Goal: Obtain resource: Download file/media

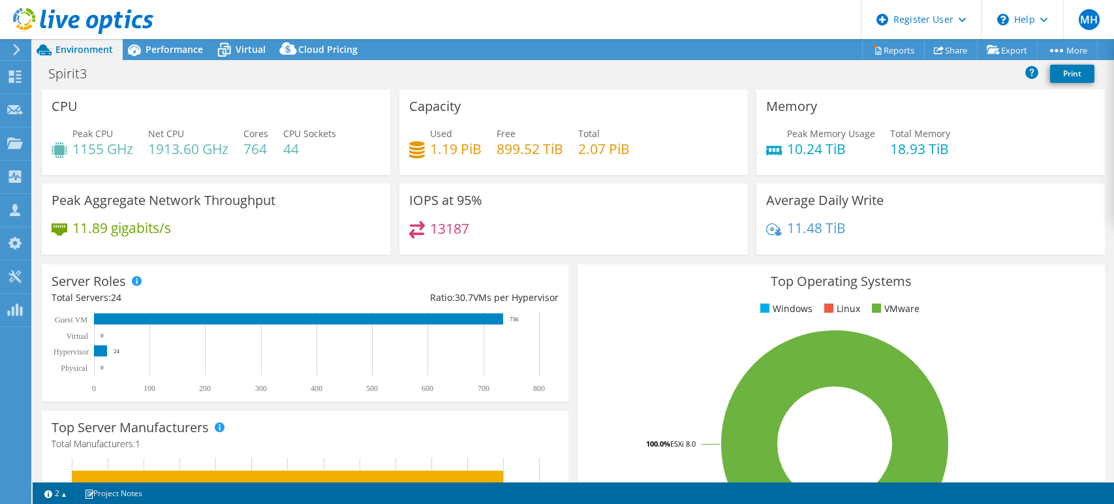
select select "USD"
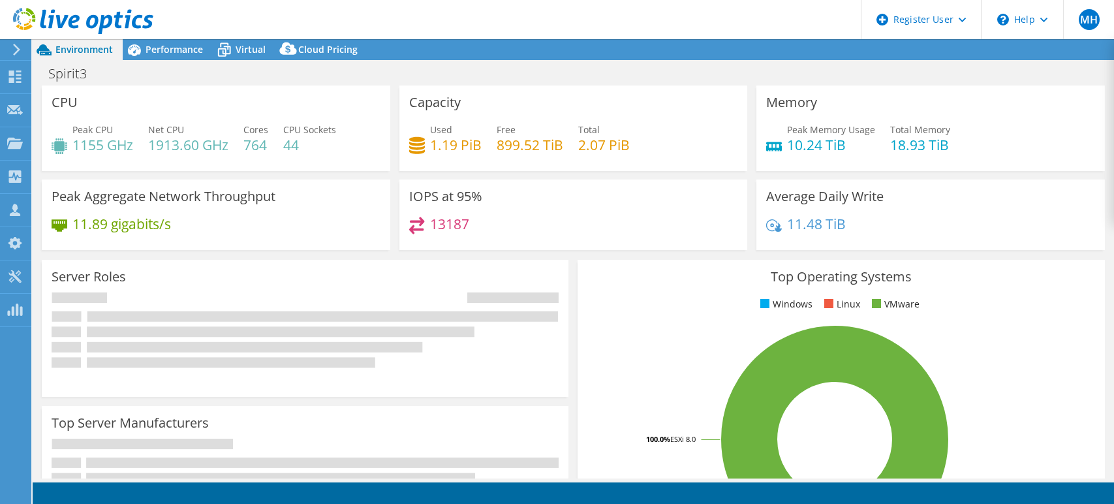
select select "USD"
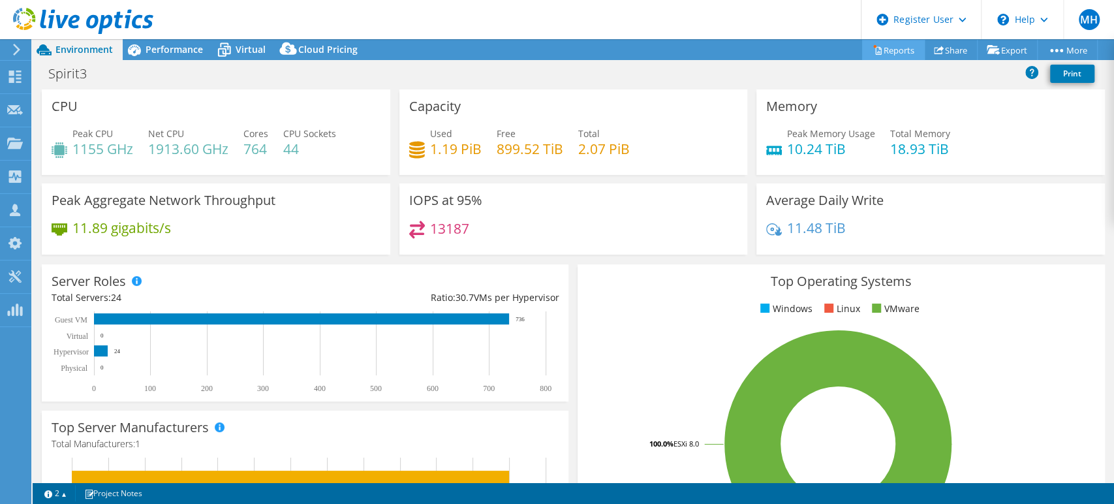
click at [905, 51] on link "Reports" at bounding box center [893, 50] width 63 height 20
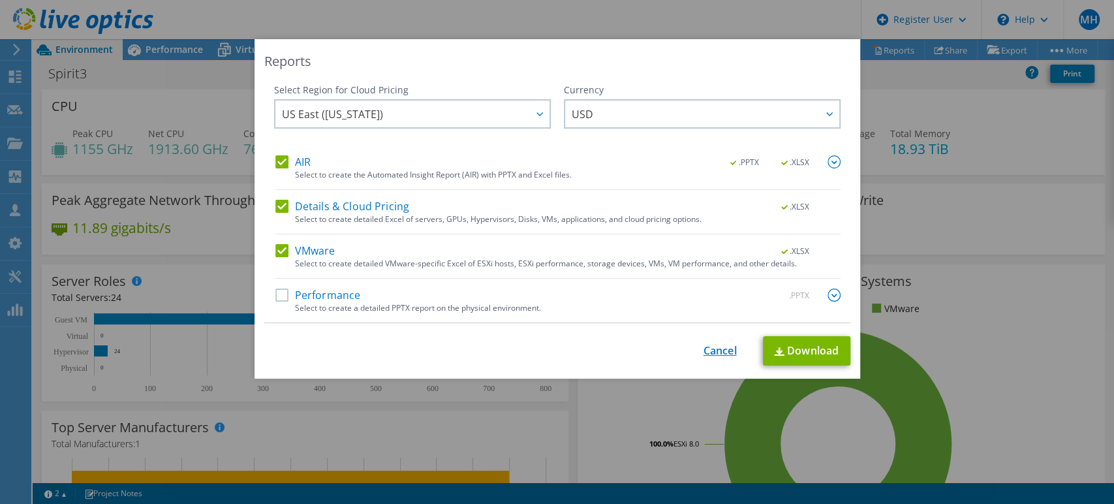
click at [715, 356] on link "Cancel" at bounding box center [720, 351] width 33 height 12
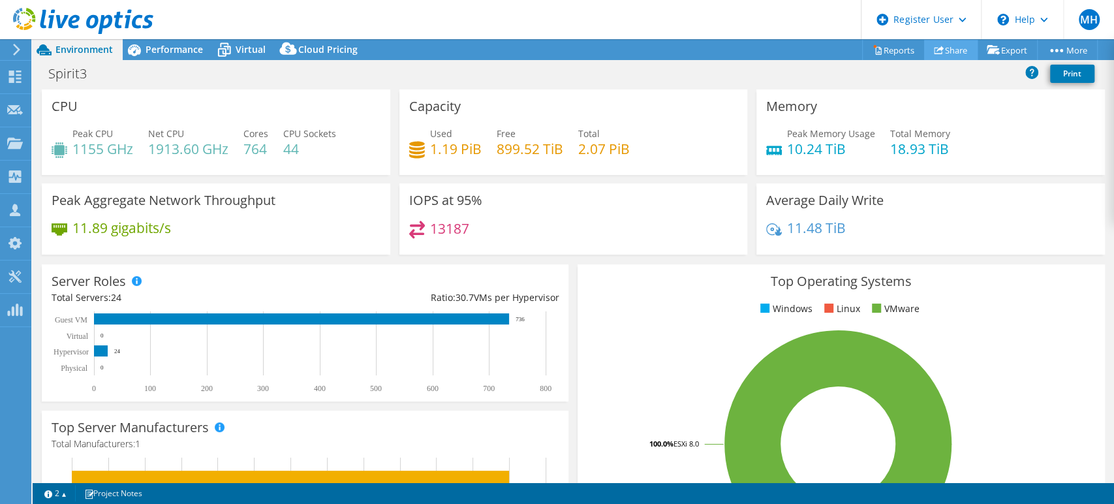
click at [943, 55] on link "Share" at bounding box center [951, 50] width 54 height 20
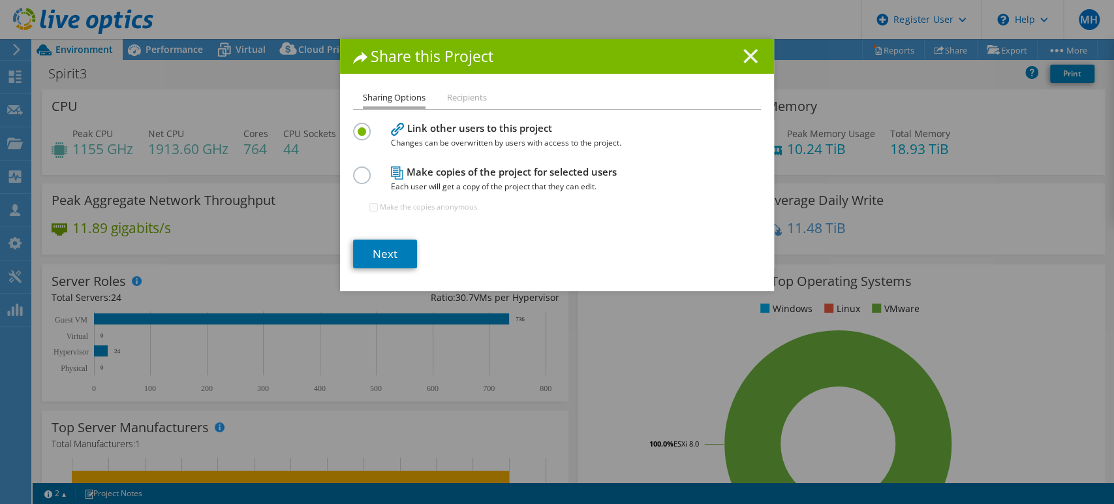
click at [744, 53] on line at bounding box center [750, 56] width 13 height 13
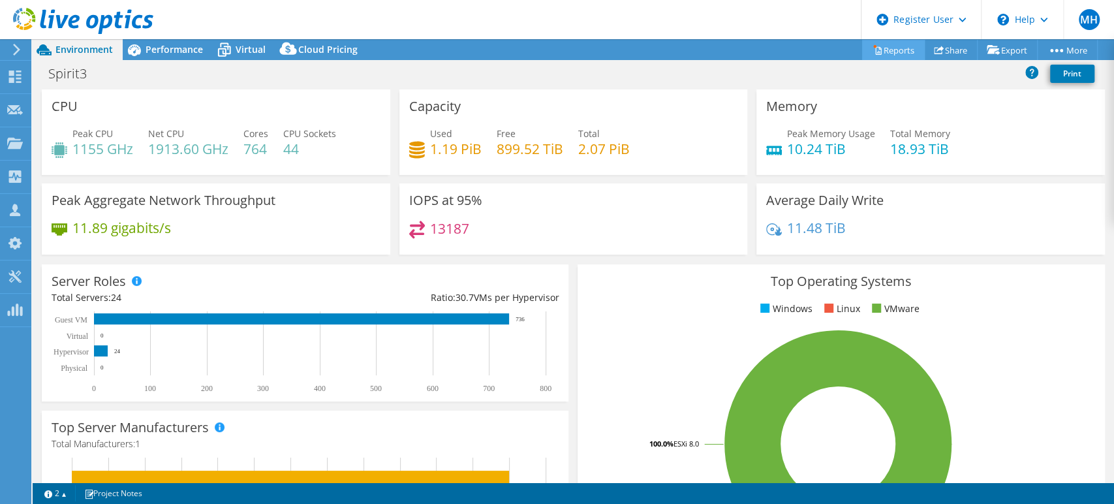
click at [884, 51] on link "Reports" at bounding box center [893, 50] width 63 height 20
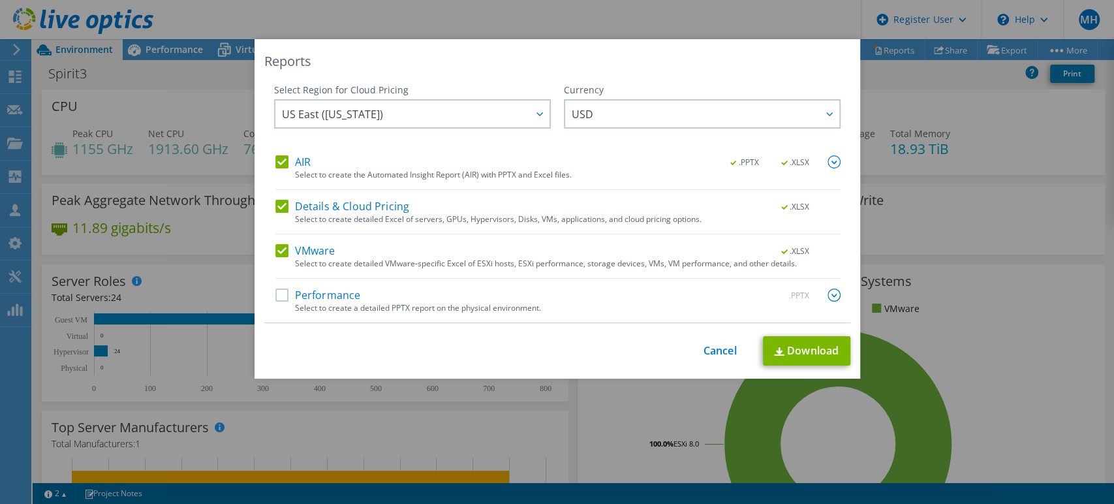
click at [275, 208] on label "Details & Cloud Pricing" at bounding box center [342, 206] width 134 height 13
click at [0, 0] on input "Details & Cloud Pricing" at bounding box center [0, 0] width 0 height 0
click at [277, 249] on label "VMware" at bounding box center [305, 250] width 60 height 13
click at [0, 0] on input "VMware" at bounding box center [0, 0] width 0 height 0
click at [277, 295] on label "Performance" at bounding box center [318, 295] width 86 height 13
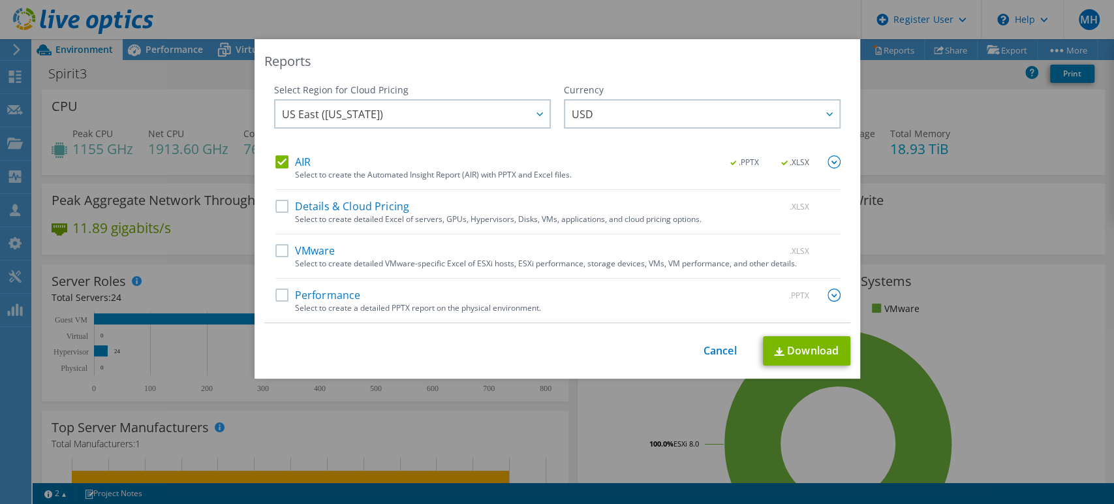
click at [0, 0] on input "Performance" at bounding box center [0, 0] width 0 height 0
click at [811, 347] on link "Download" at bounding box center [806, 350] width 87 height 29
drag, startPoint x: 708, startPoint y: 364, endPoint x: 710, endPoint y: 358, distance: 7.0
click at [708, 364] on div "This process may take a while, please wait... Cancel Download" at bounding box center [557, 350] width 586 height 29
click at [711, 358] on div "This process may take a while, please wait... Cancel Download" at bounding box center [557, 350] width 586 height 29
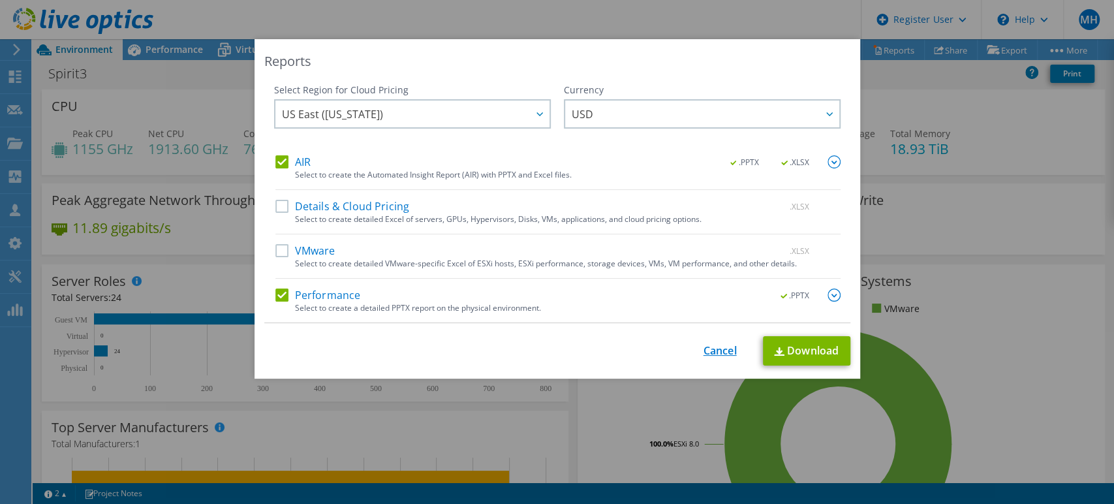
click at [713, 352] on link "Cancel" at bounding box center [720, 351] width 33 height 12
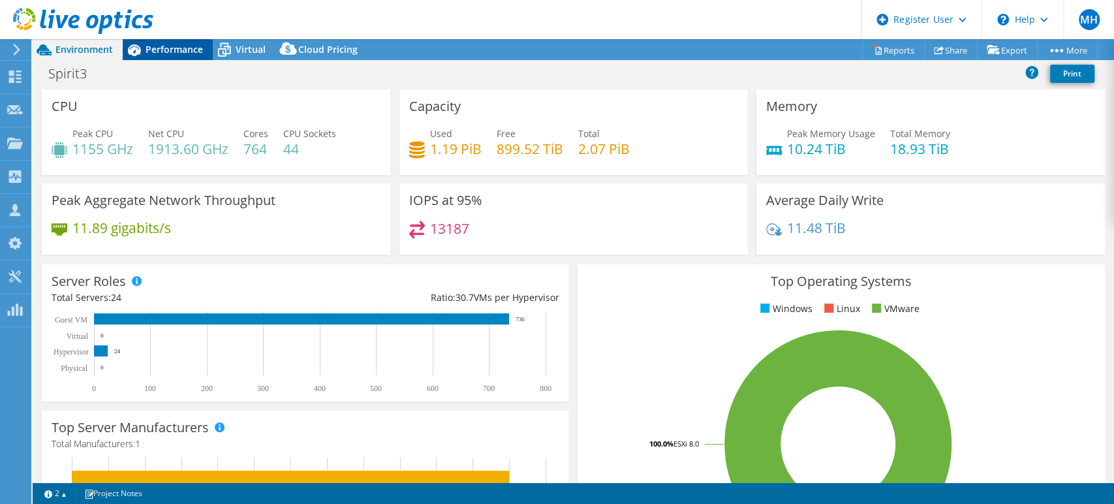
click at [141, 54] on icon at bounding box center [134, 50] width 23 height 23
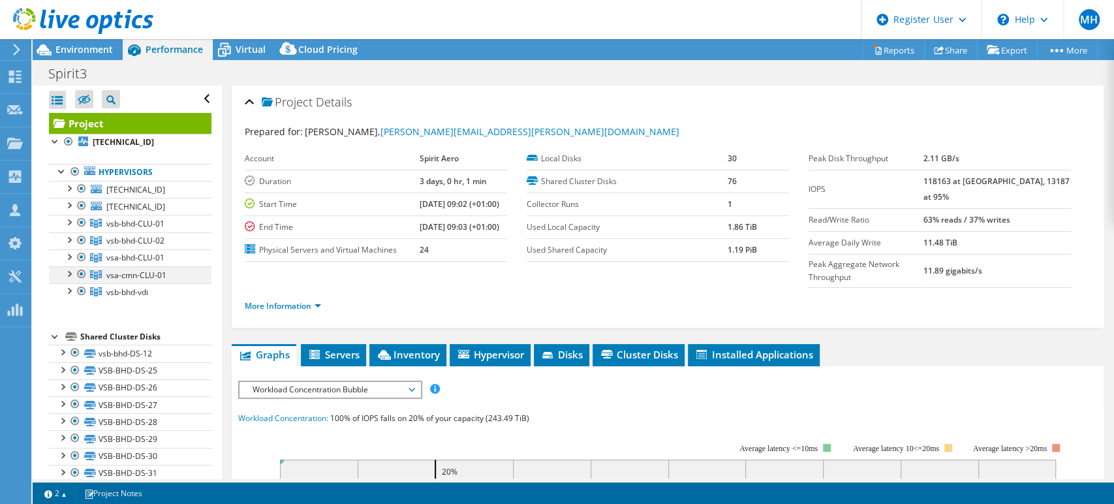
click at [82, 272] on div at bounding box center [81, 274] width 13 height 16
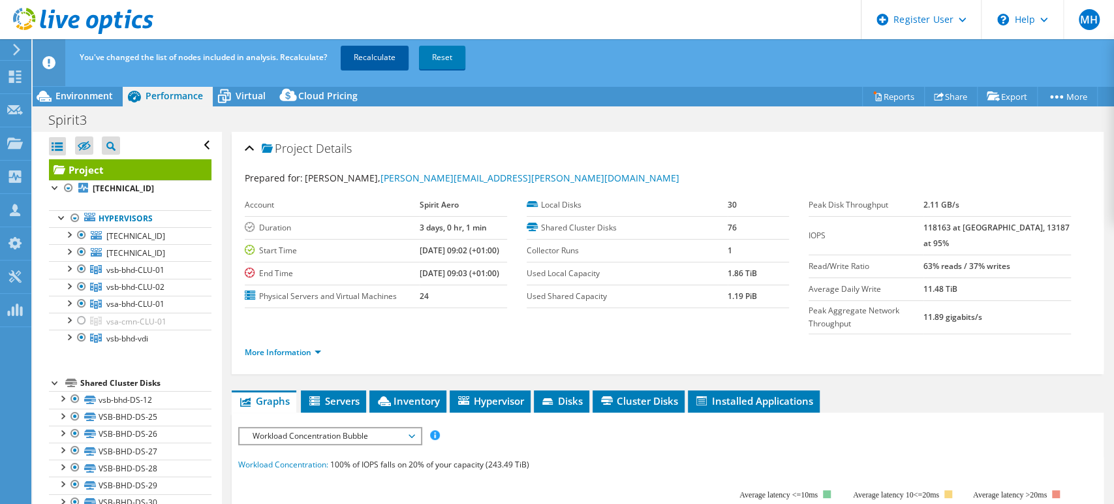
click at [376, 57] on link "Recalculate" at bounding box center [375, 57] width 68 height 23
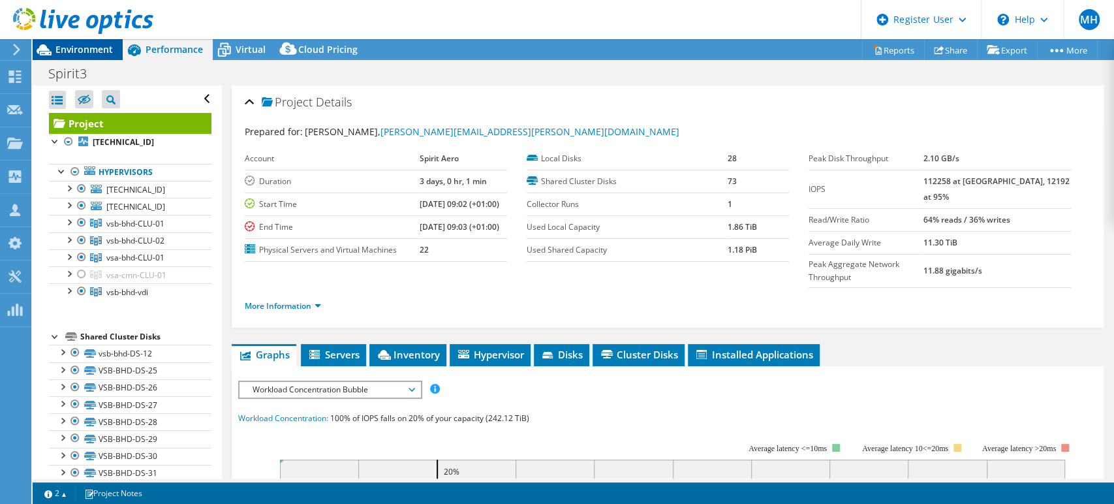
click at [95, 50] on span "Environment" at bounding box center [83, 49] width 57 height 12
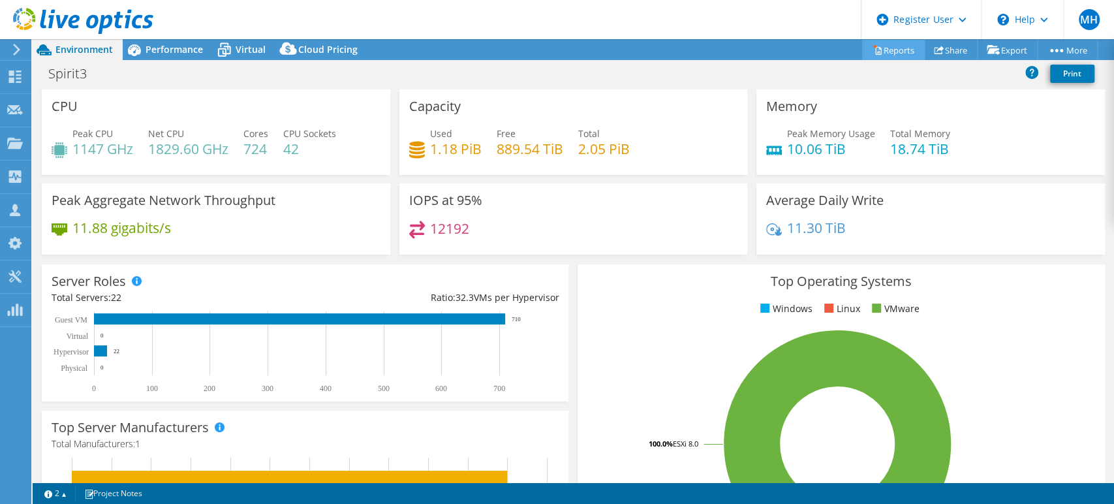
click at [898, 51] on link "Reports" at bounding box center [893, 50] width 63 height 20
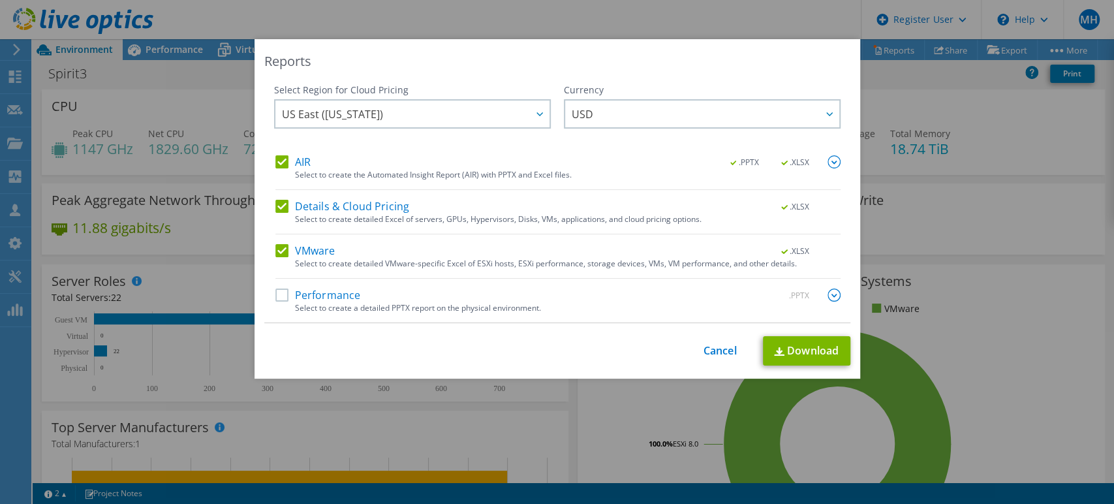
click at [275, 205] on label "Details & Cloud Pricing" at bounding box center [342, 206] width 134 height 13
click at [0, 0] on input "Details & Cloud Pricing" at bounding box center [0, 0] width 0 height 0
click at [804, 349] on link "Download" at bounding box center [806, 350] width 87 height 29
click at [711, 352] on link "Cancel" at bounding box center [720, 351] width 33 height 12
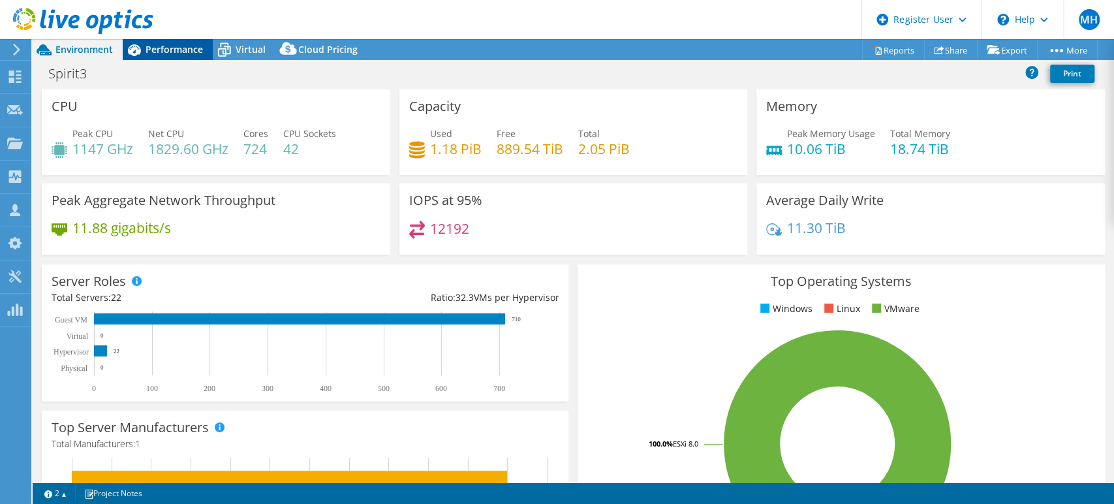
click at [188, 43] on span "Performance" at bounding box center [174, 49] width 57 height 12
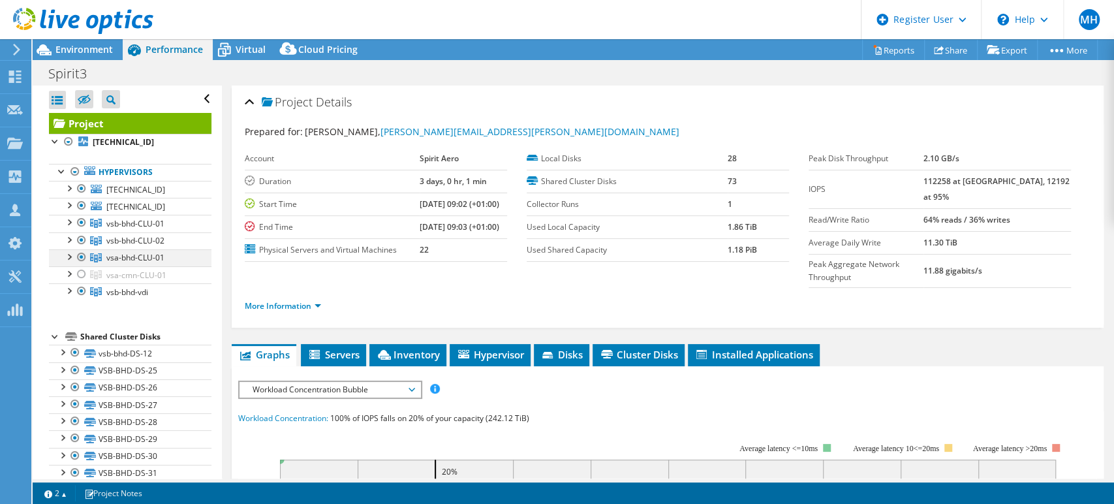
click at [69, 257] on div at bounding box center [68, 255] width 13 height 13
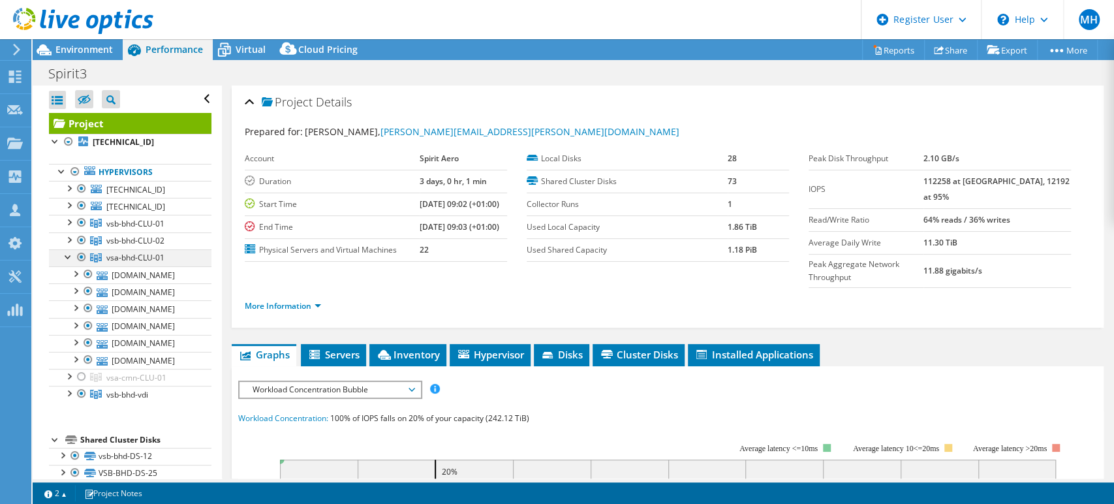
click at [66, 256] on div at bounding box center [68, 255] width 13 height 13
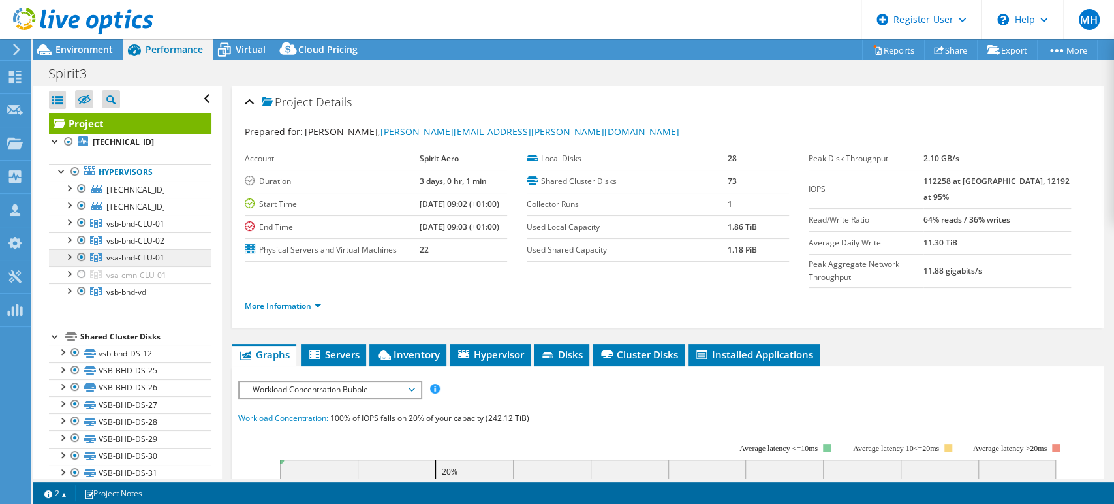
drag, startPoint x: 104, startPoint y: 257, endPoint x: 162, endPoint y: 253, distance: 58.2
click at [162, 253] on link "vsa-bhd-CLU-01" at bounding box center [130, 257] width 163 height 17
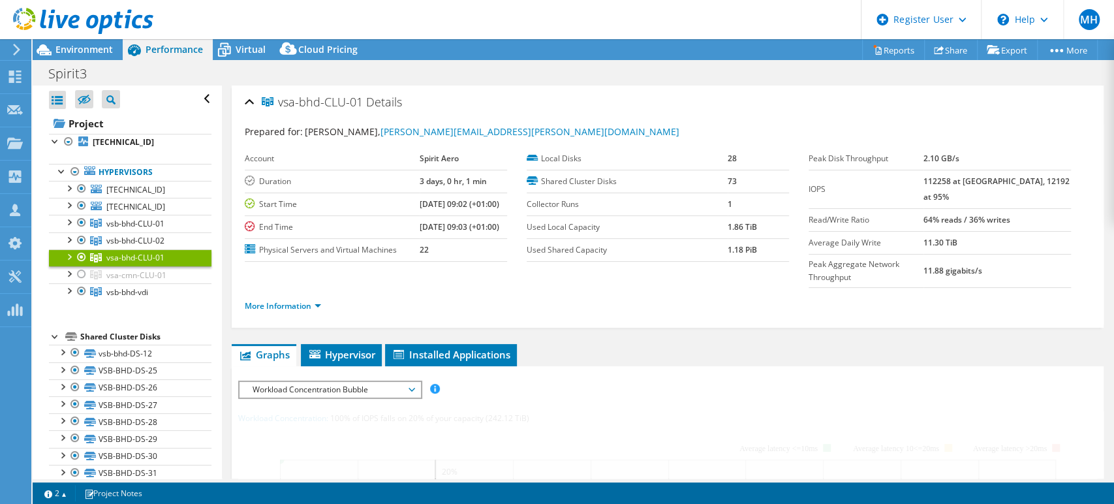
copy span "vsa-bhd-CLU-01"
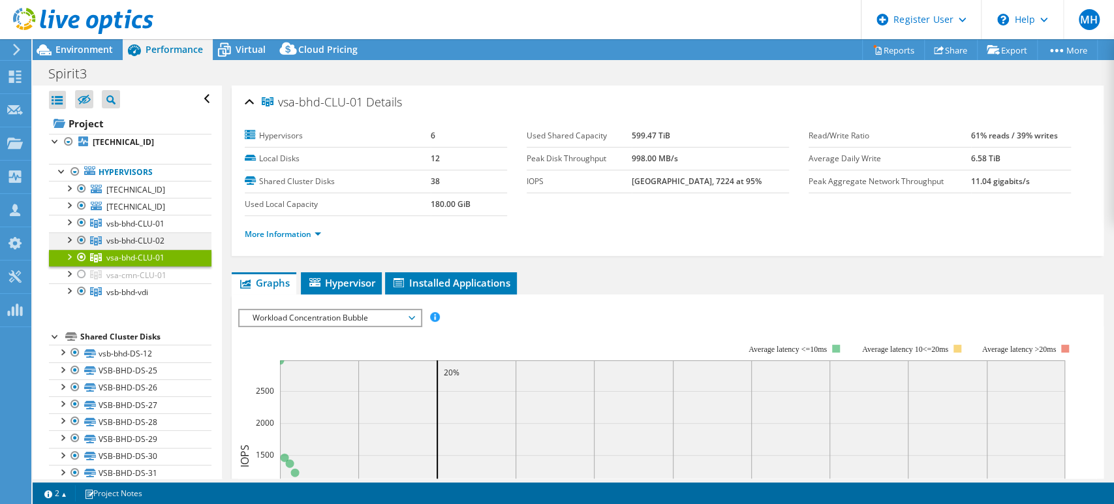
click at [68, 238] on div at bounding box center [68, 238] width 13 height 13
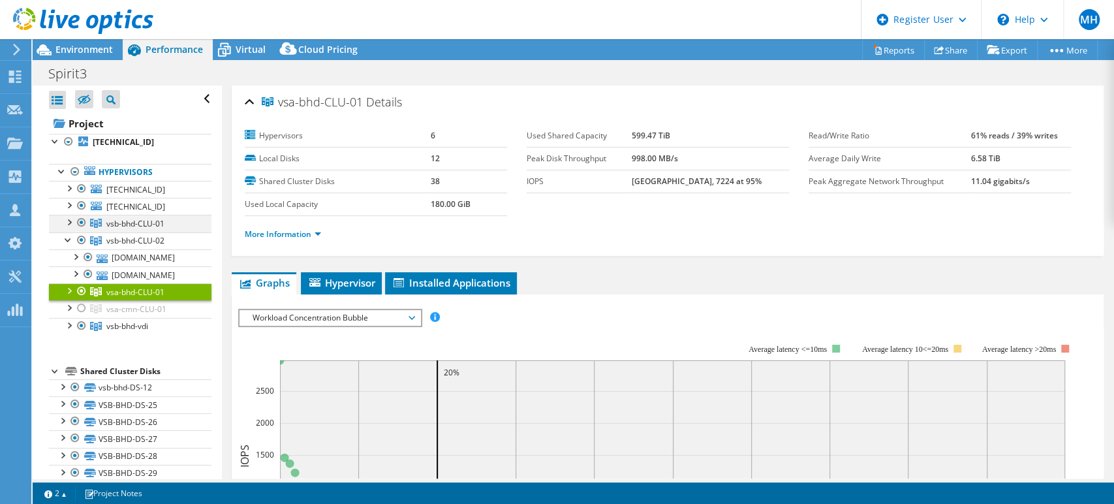
click at [67, 221] on div at bounding box center [68, 221] width 13 height 13
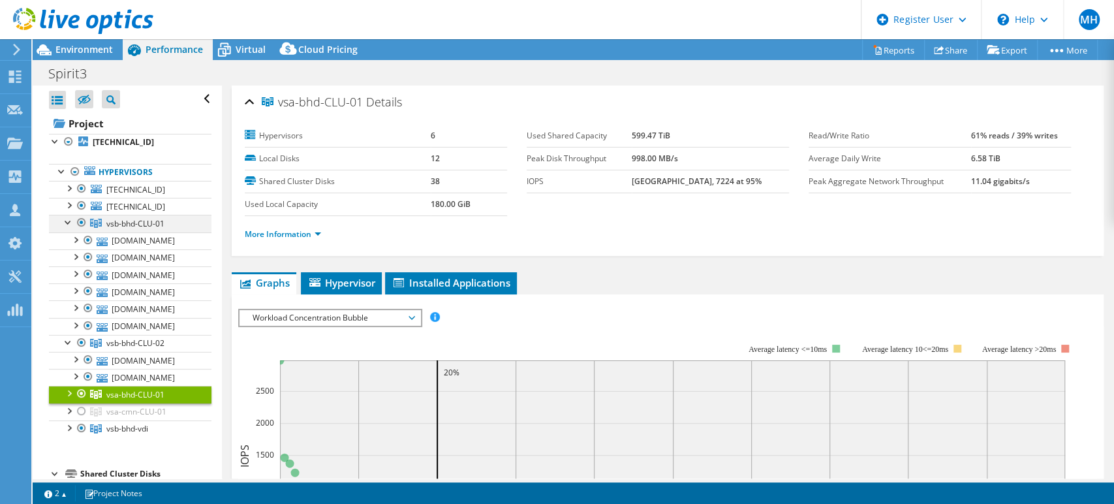
click at [63, 226] on div at bounding box center [68, 221] width 13 height 13
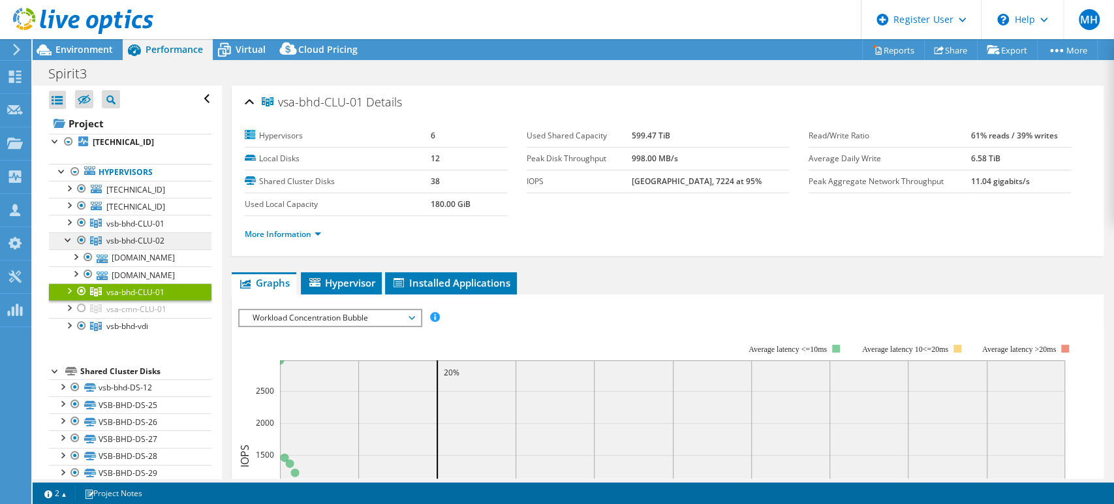
click at [68, 244] on link "vsb-bhd-CLU-02" at bounding box center [130, 240] width 163 height 17
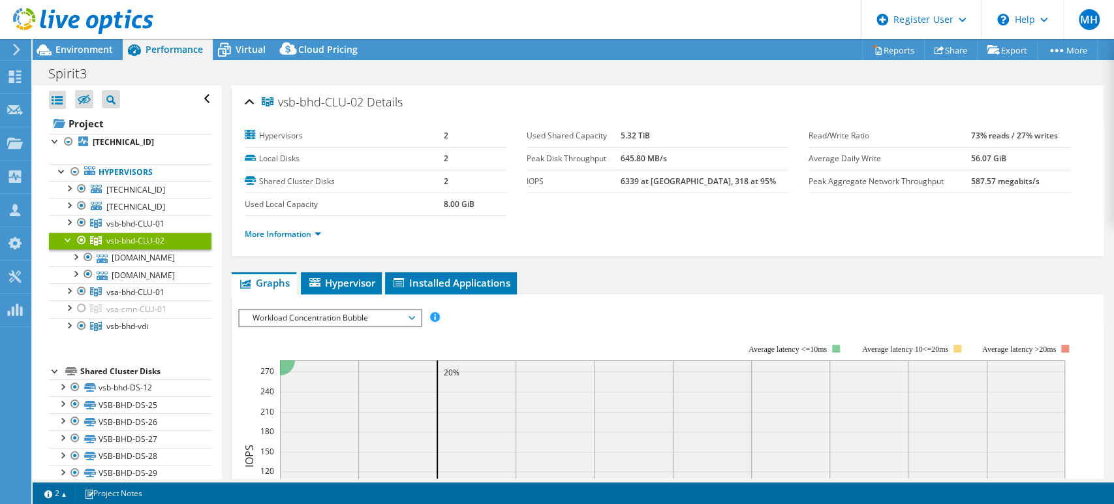
click at [63, 241] on div at bounding box center [68, 238] width 13 height 13
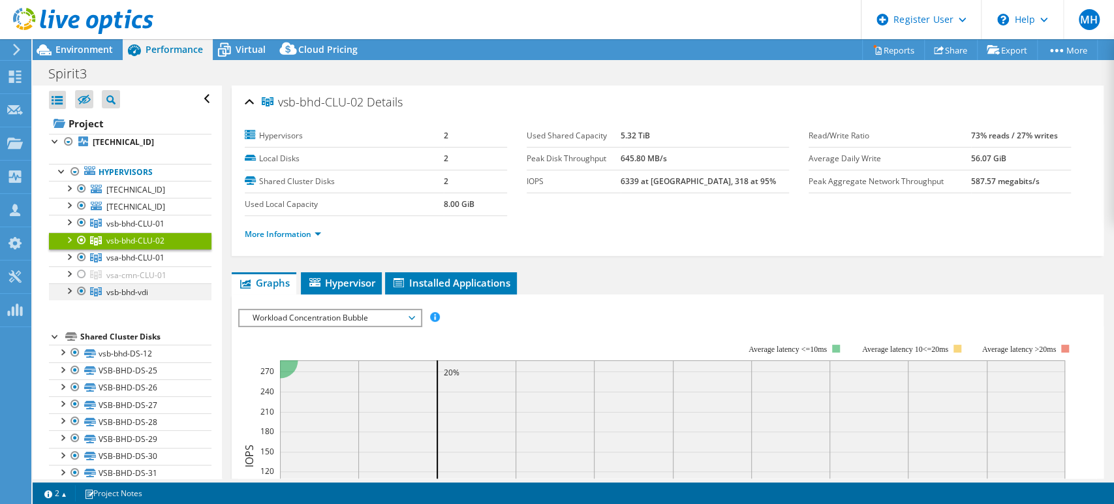
click at [69, 289] on div at bounding box center [68, 289] width 13 height 13
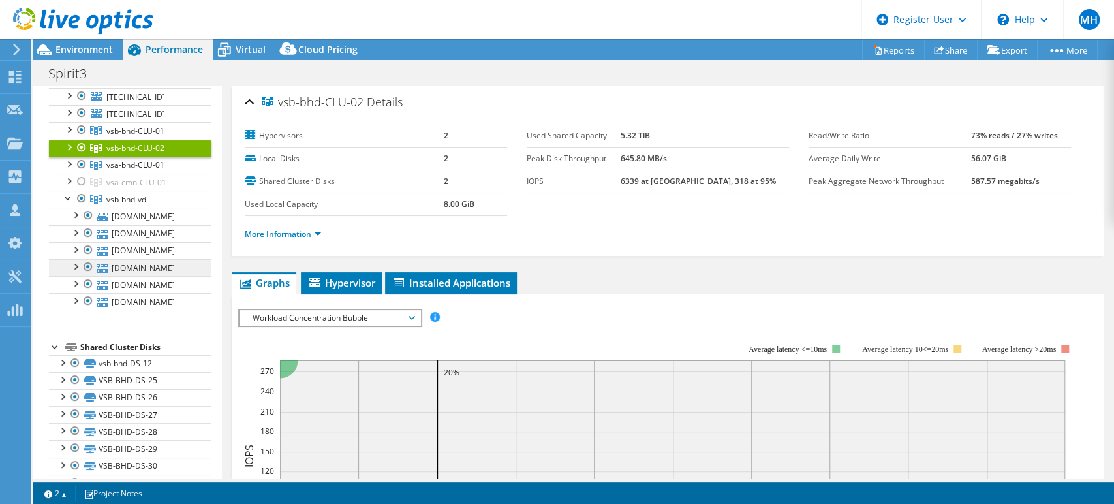
scroll to position [72, 0]
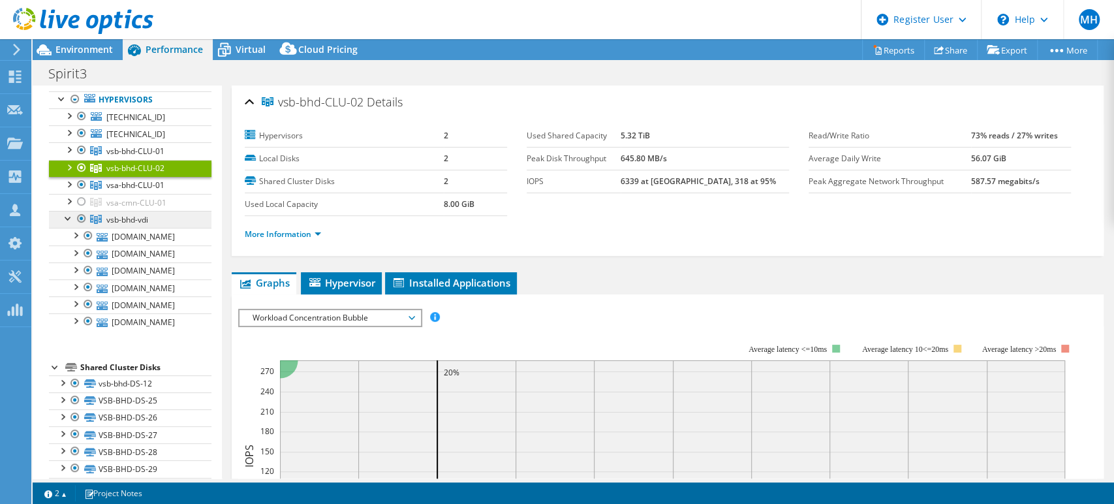
drag, startPoint x: 162, startPoint y: 213, endPoint x: 103, endPoint y: 214, distance: 58.8
click at [103, 214] on link "vsb-bhd-vdi" at bounding box center [130, 219] width 163 height 17
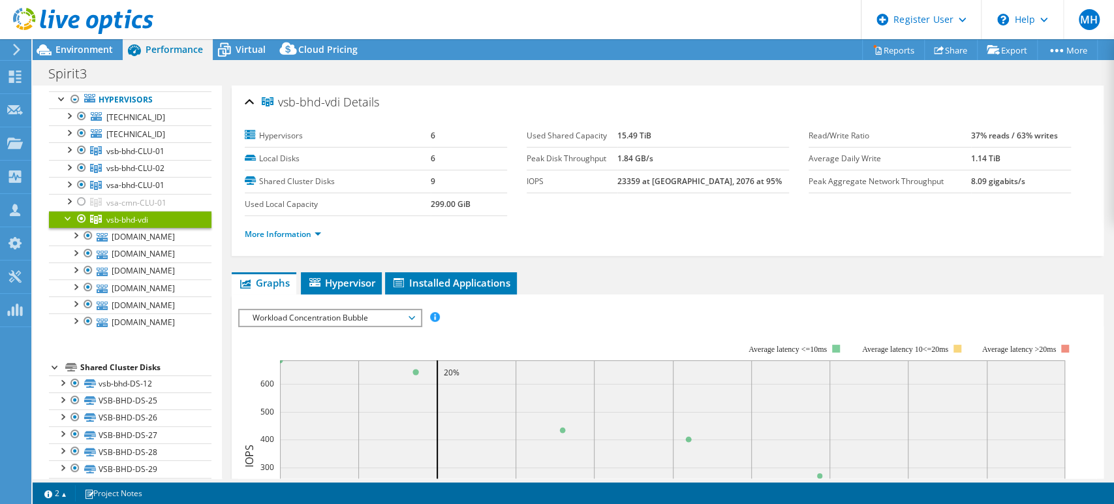
copy span "vsb-bhd-vdi"
click at [63, 217] on div at bounding box center [68, 217] width 13 height 13
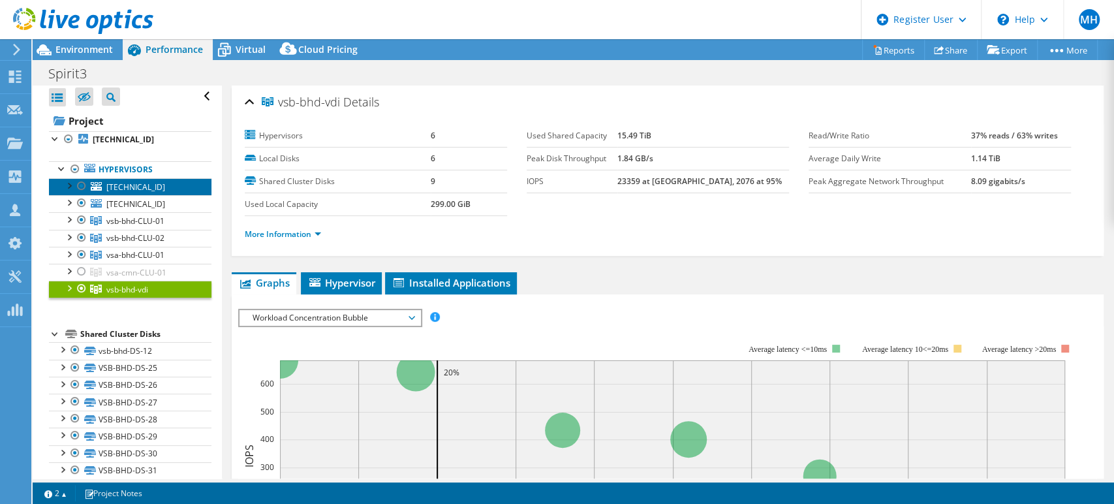
scroll to position [5, 0]
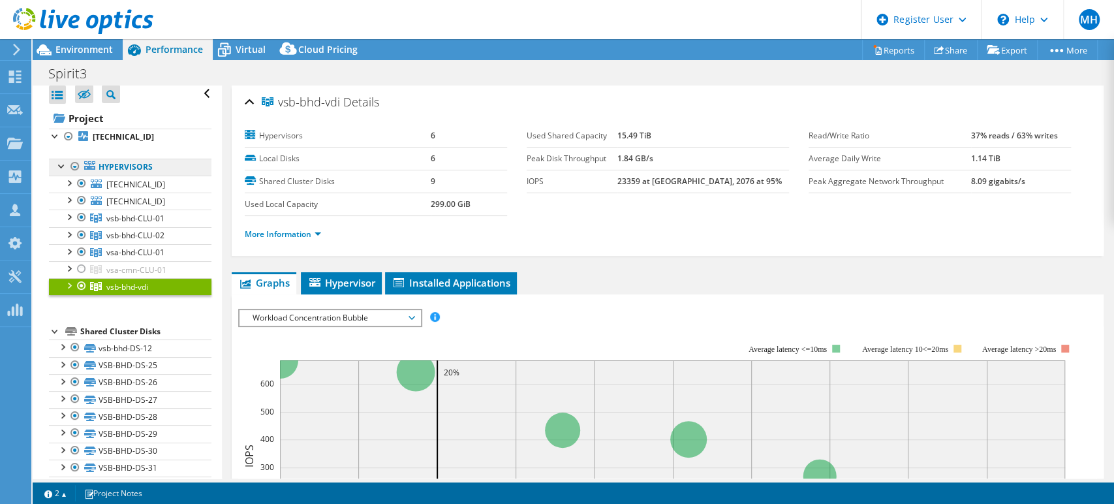
click at [140, 166] on link "Hypervisors" at bounding box center [130, 167] width 163 height 17
click at [154, 182] on span "[TECHNICAL_ID]" at bounding box center [135, 184] width 59 height 11
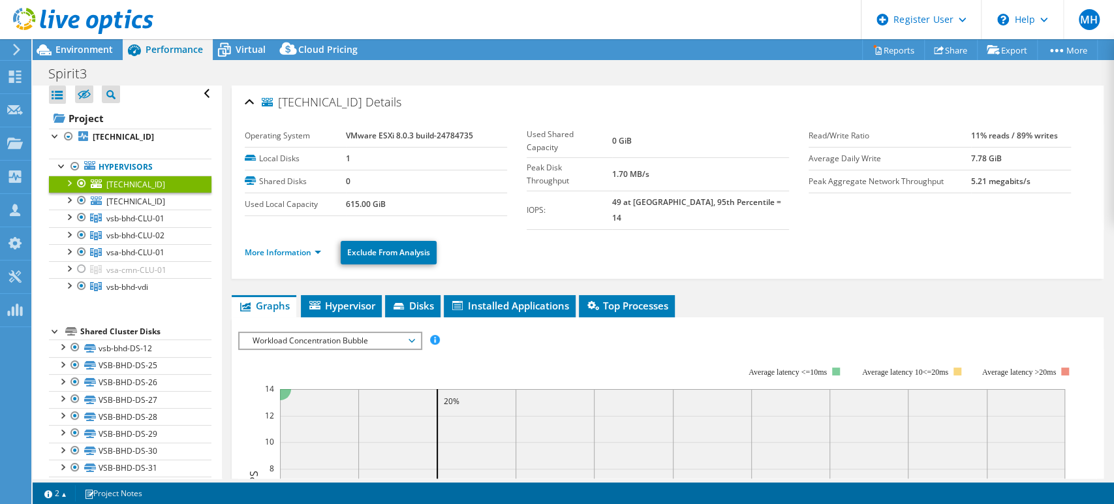
drag, startPoint x: 282, startPoint y: 102, endPoint x: 339, endPoint y: 99, distance: 56.9
click at [326, 101] on span "[TECHNICAL_ID]" at bounding box center [312, 102] width 101 height 13
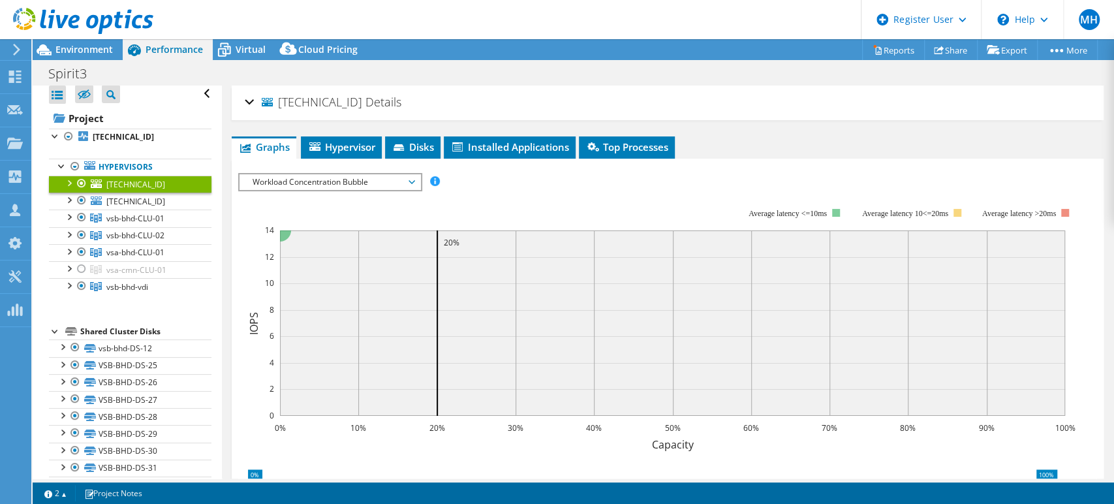
drag, startPoint x: 351, startPoint y: 100, endPoint x: 279, endPoint y: 99, distance: 71.8
click at [279, 99] on span "[TECHNICAL_ID]" at bounding box center [312, 102] width 101 height 13
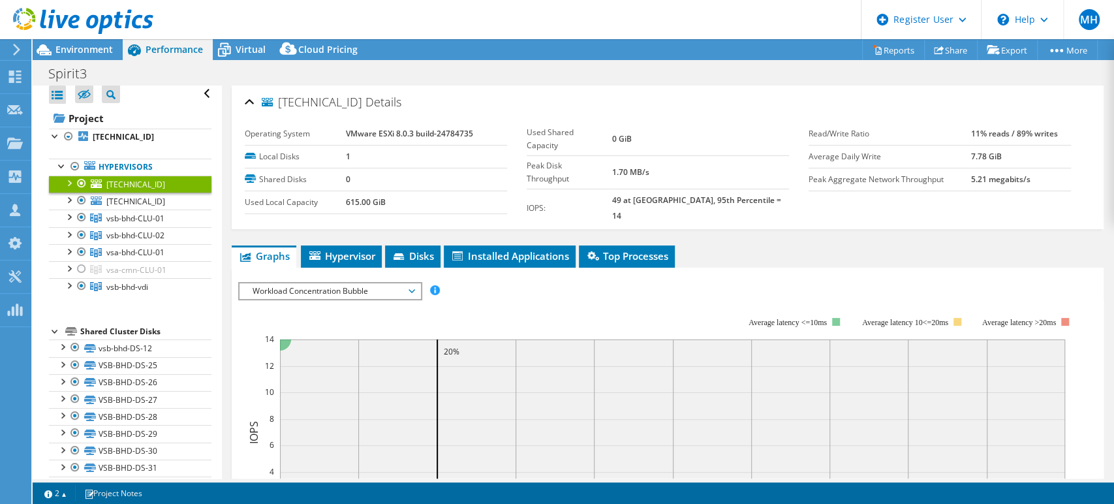
copy span "[TECHNICAL_ID]"
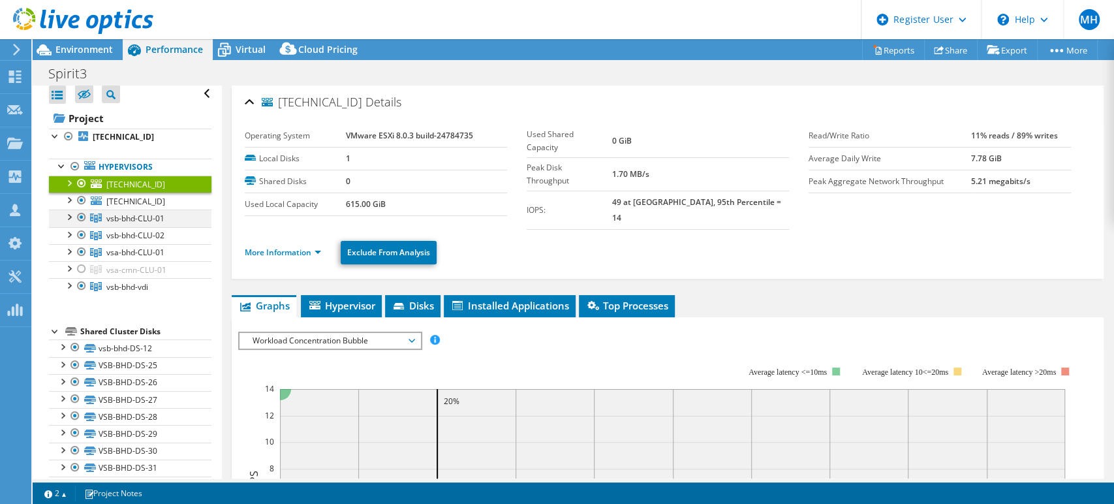
click at [66, 218] on div at bounding box center [68, 216] width 13 height 13
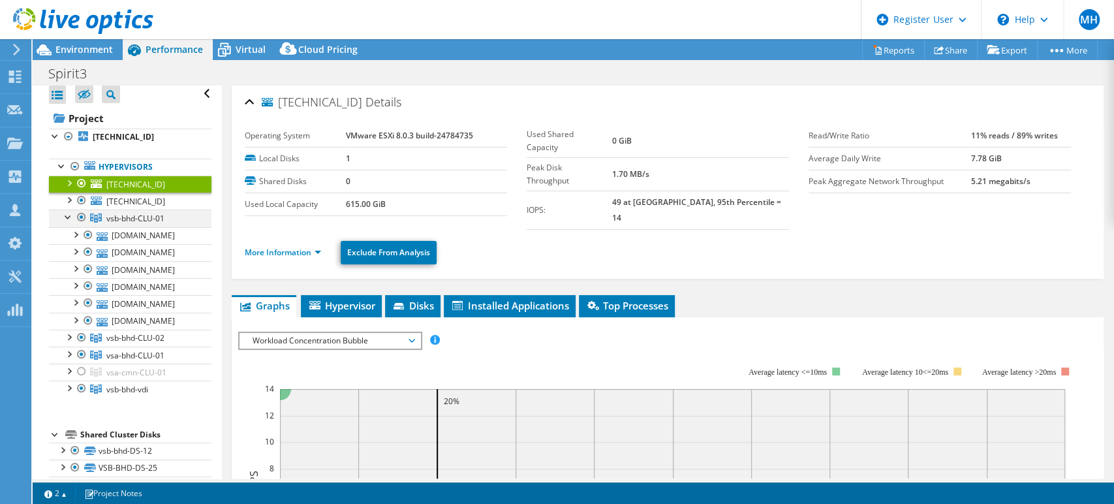
click at [69, 218] on div at bounding box center [68, 216] width 13 height 13
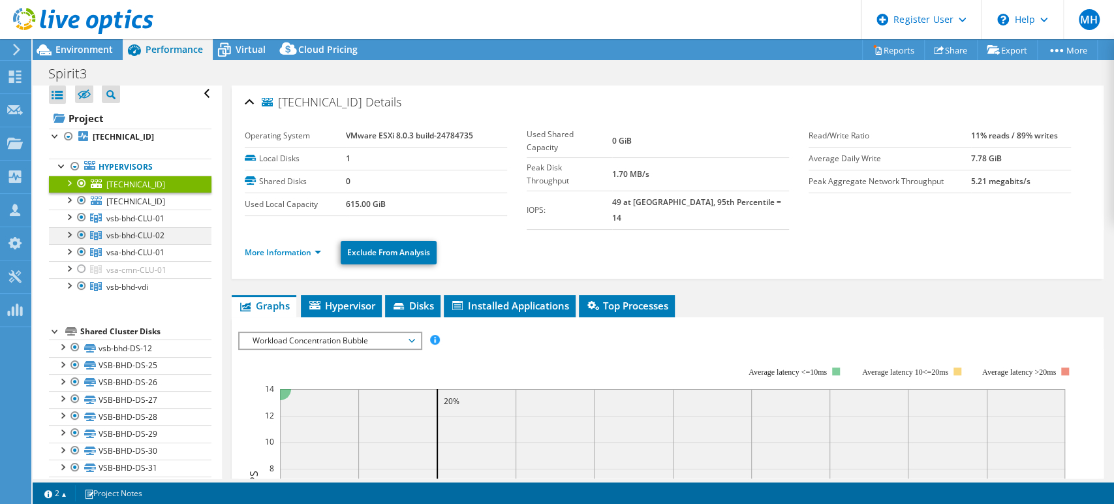
click at [68, 232] on div at bounding box center [68, 233] width 13 height 13
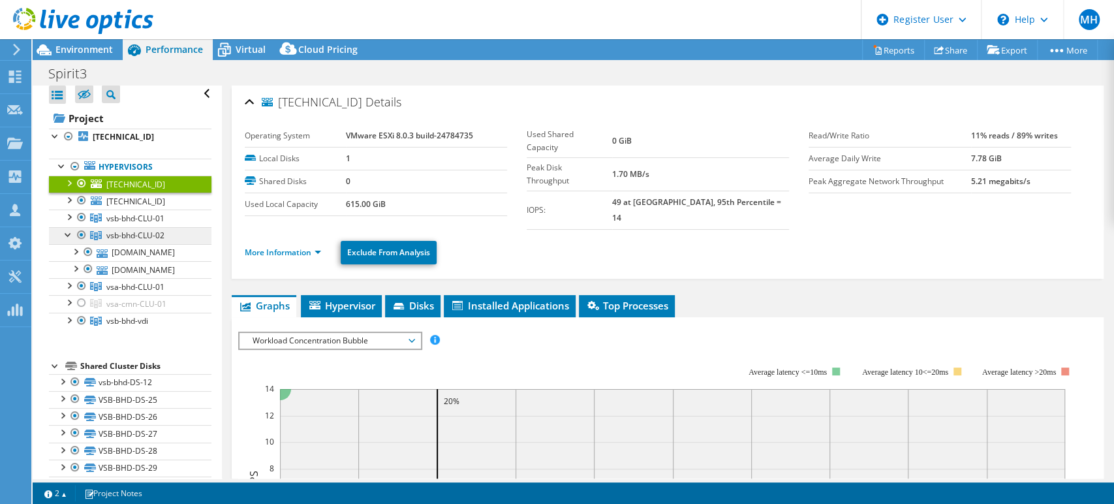
click at [148, 233] on span "vsb-bhd-CLU-02" at bounding box center [135, 235] width 58 height 11
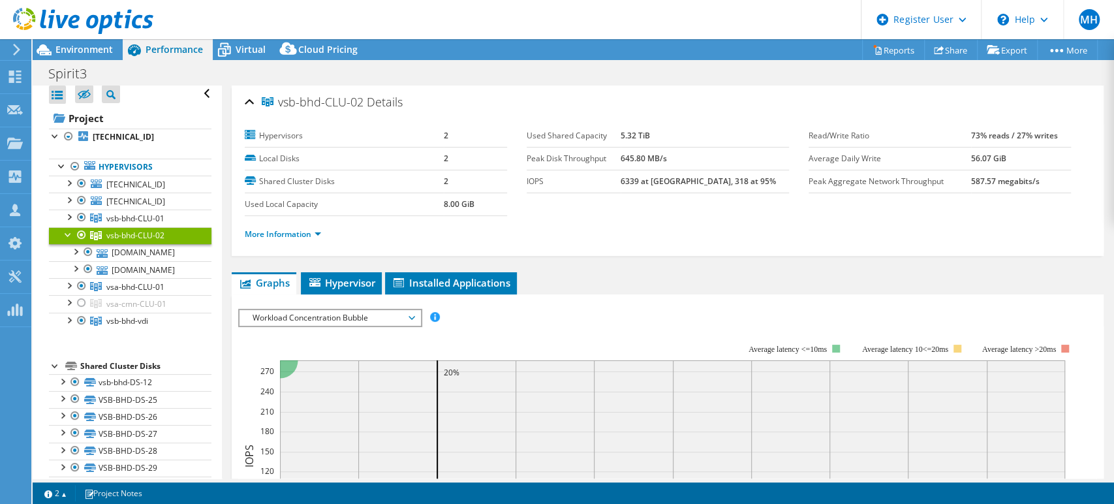
drag, startPoint x: 279, startPoint y: 101, endPoint x: 361, endPoint y: 103, distance: 81.6
click at [361, 103] on span "vsb-bhd-CLU-02" at bounding box center [313, 102] width 102 height 13
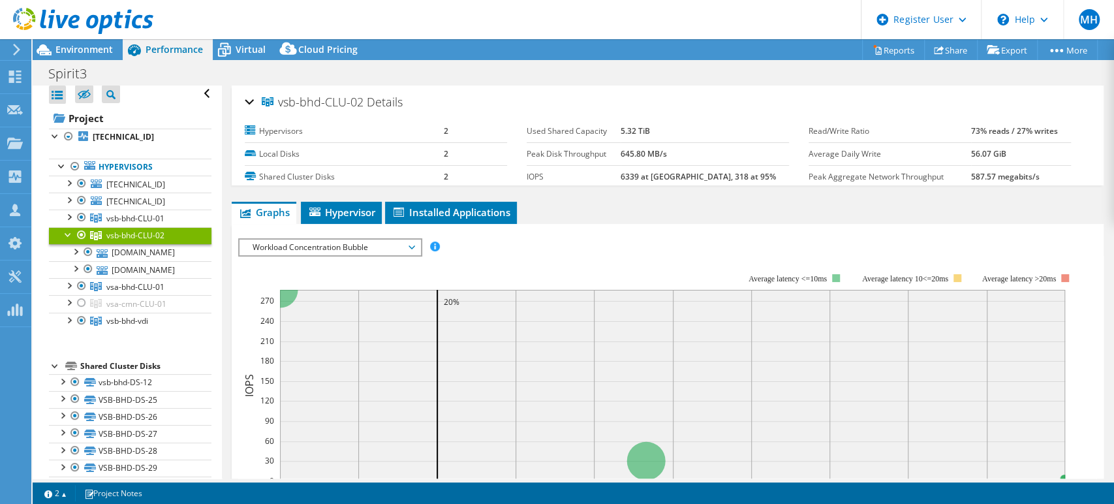
copy span "vsb-bhd-CLU-02"
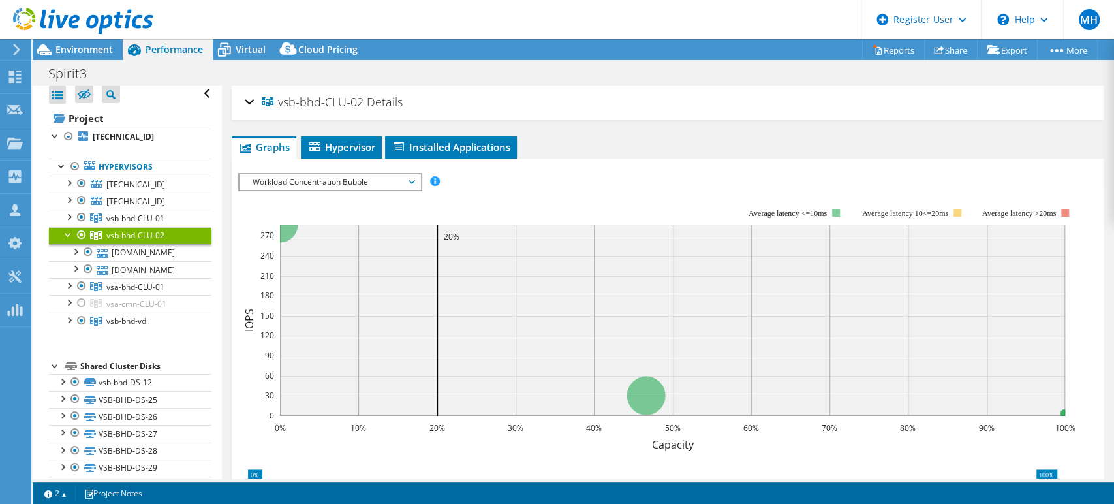
copy span "vsb-bhd-CLU-02"
click at [69, 232] on div at bounding box center [68, 233] width 13 height 13
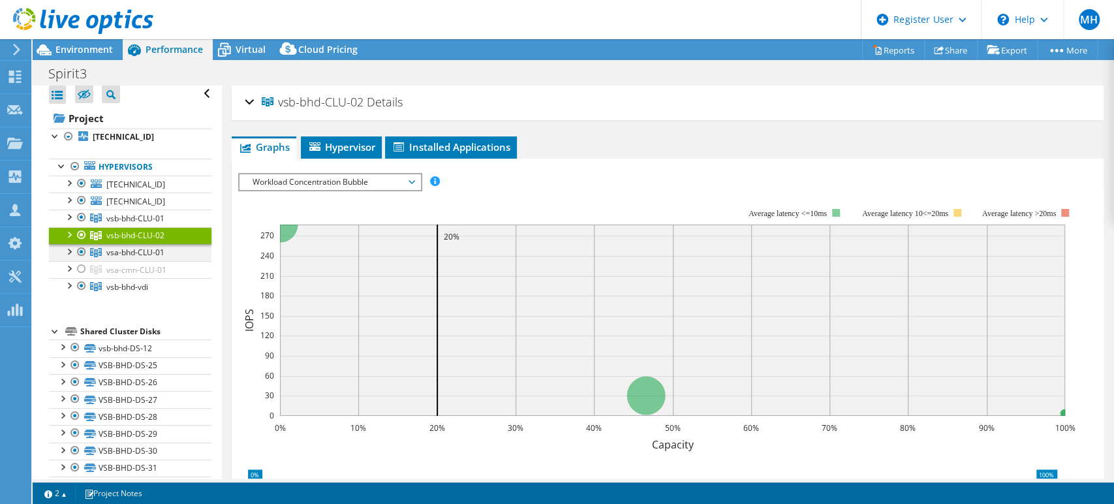
click at [68, 249] on div at bounding box center [68, 250] width 13 height 13
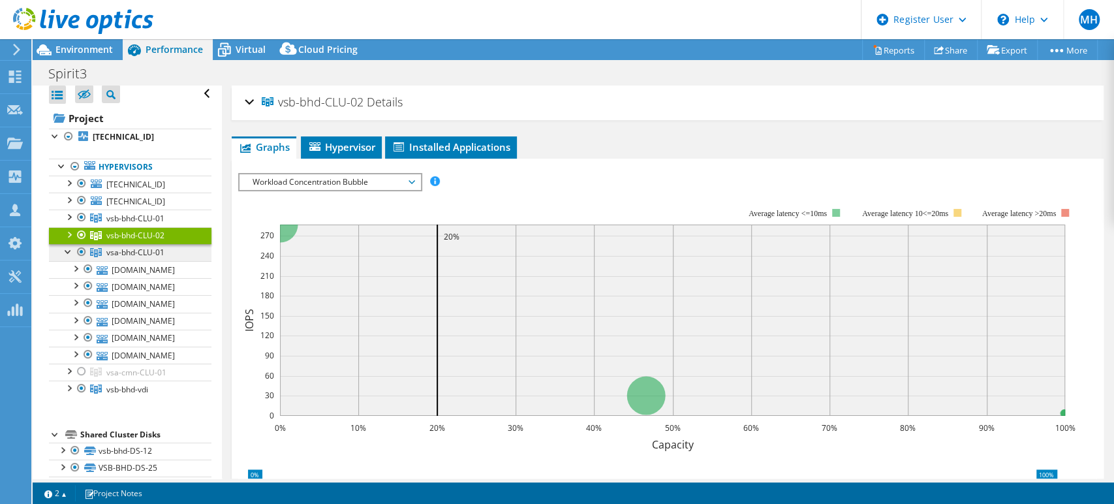
click at [160, 255] on span "vsa-bhd-CLU-01" at bounding box center [135, 252] width 58 height 11
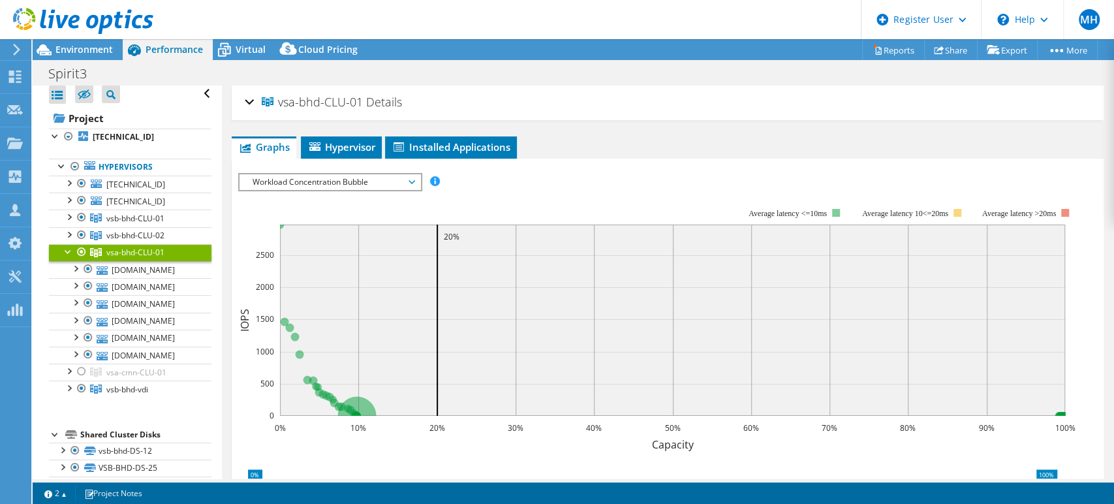
drag, startPoint x: 283, startPoint y: 104, endPoint x: 358, endPoint y: 98, distance: 76.0
click at [358, 98] on span "vsa-bhd-CLU-01" at bounding box center [312, 102] width 101 height 13
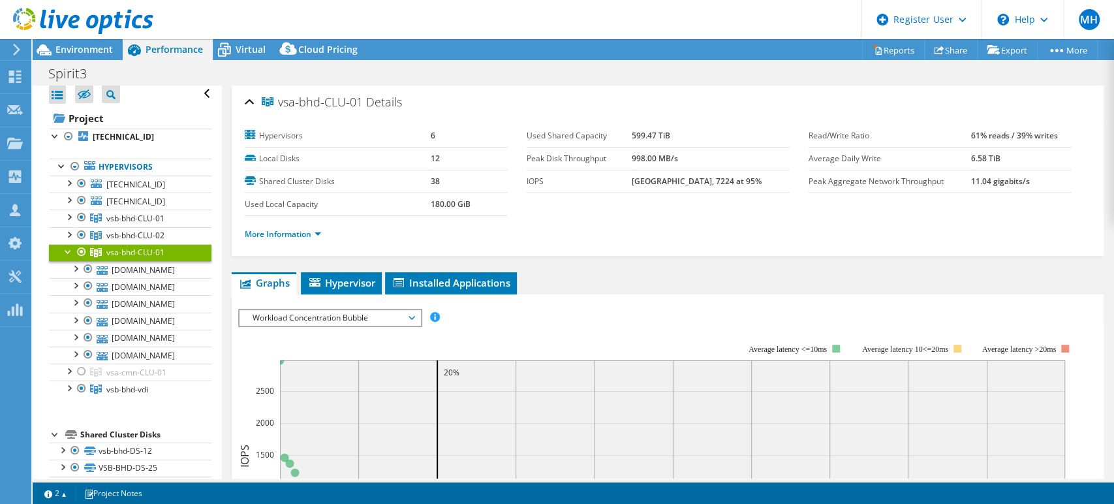
drag, startPoint x: 280, startPoint y: 98, endPoint x: 360, endPoint y: 99, distance: 79.6
click at [360, 99] on span "vsa-bhd-CLU-01" at bounding box center [312, 102] width 101 height 13
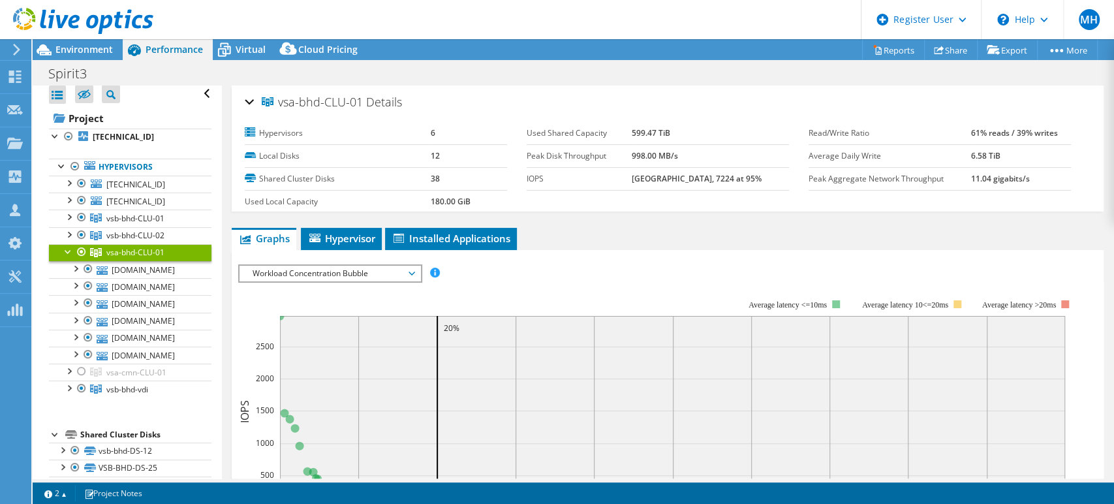
copy span "vsa-bhd-CLU-01"
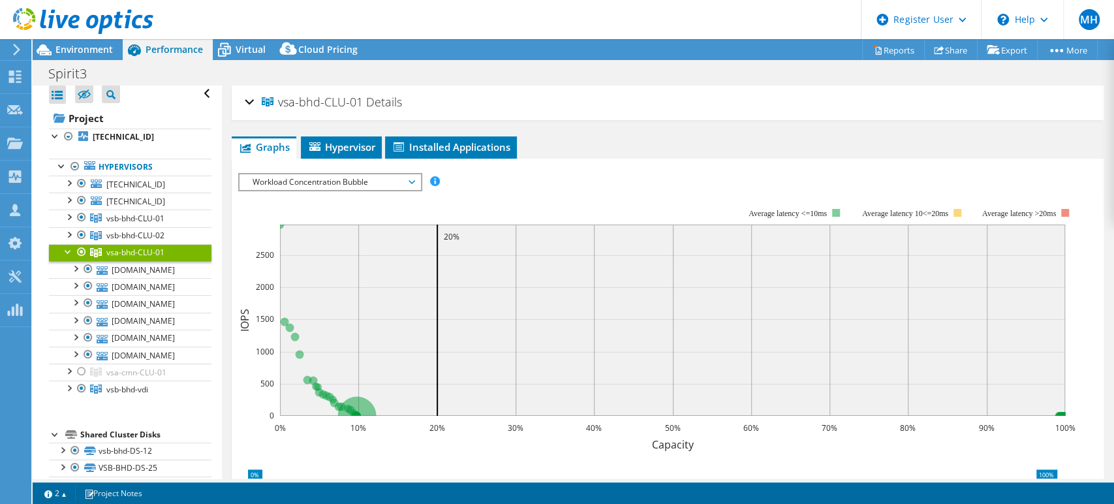
click at [63, 248] on div at bounding box center [68, 250] width 13 height 13
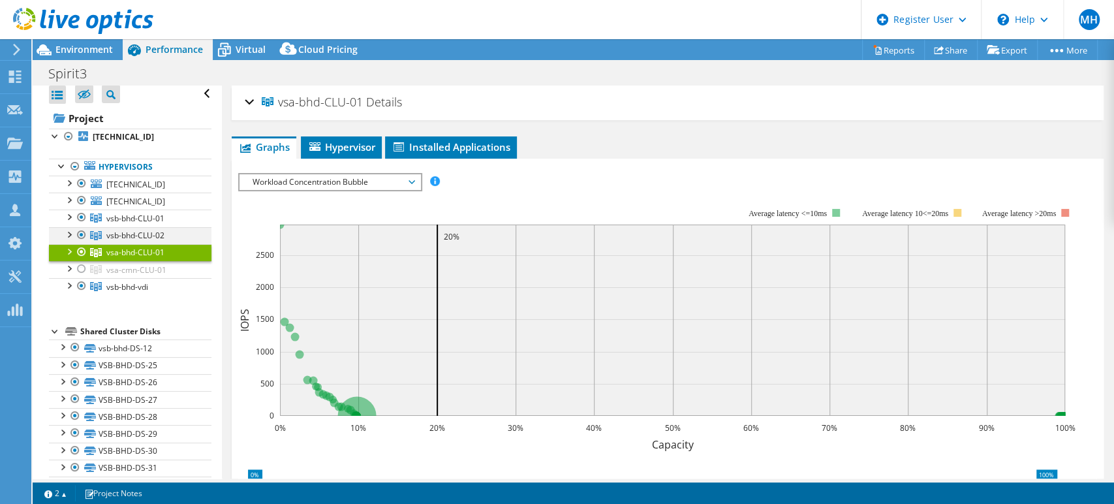
click at [68, 232] on div at bounding box center [68, 233] width 13 height 13
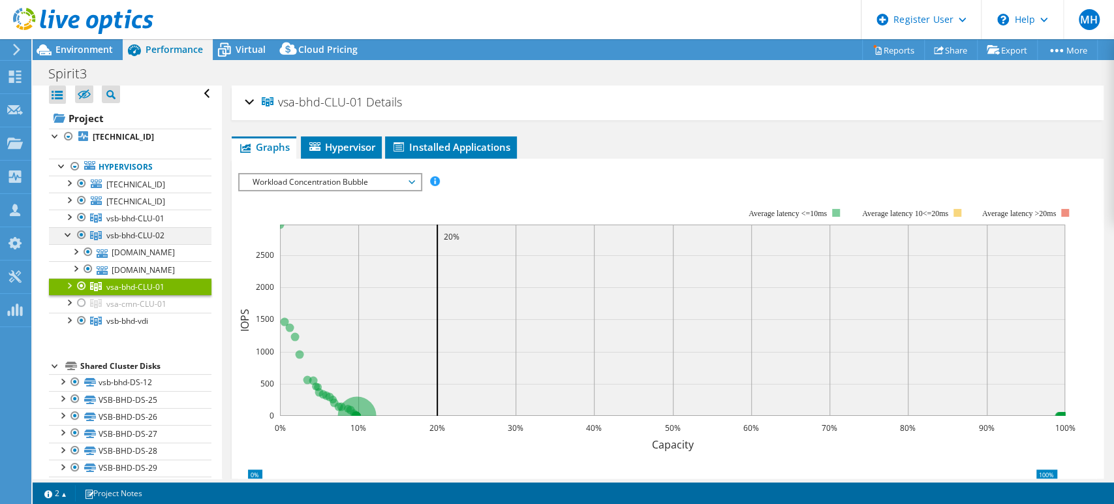
click at [68, 232] on div at bounding box center [68, 233] width 13 height 13
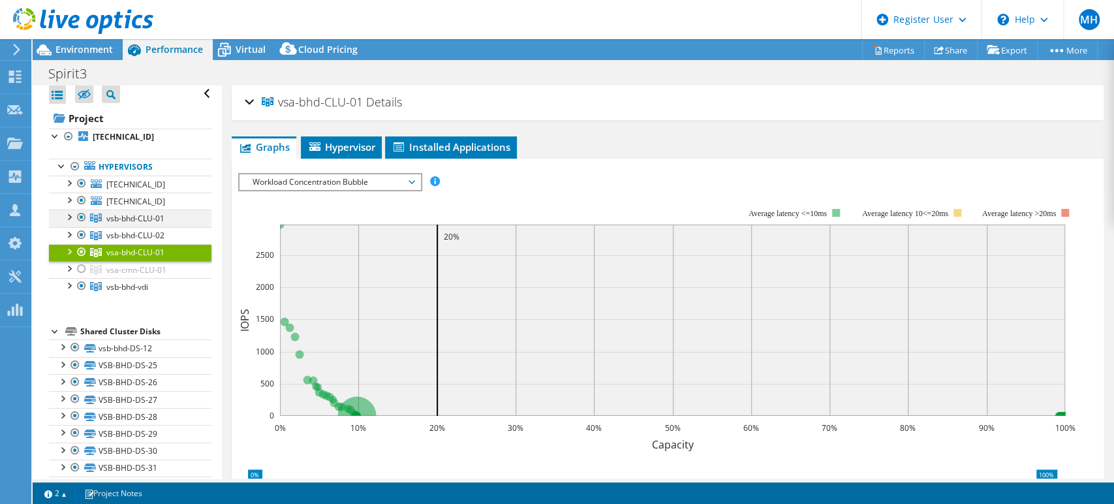
click at [68, 216] on div at bounding box center [68, 216] width 13 height 13
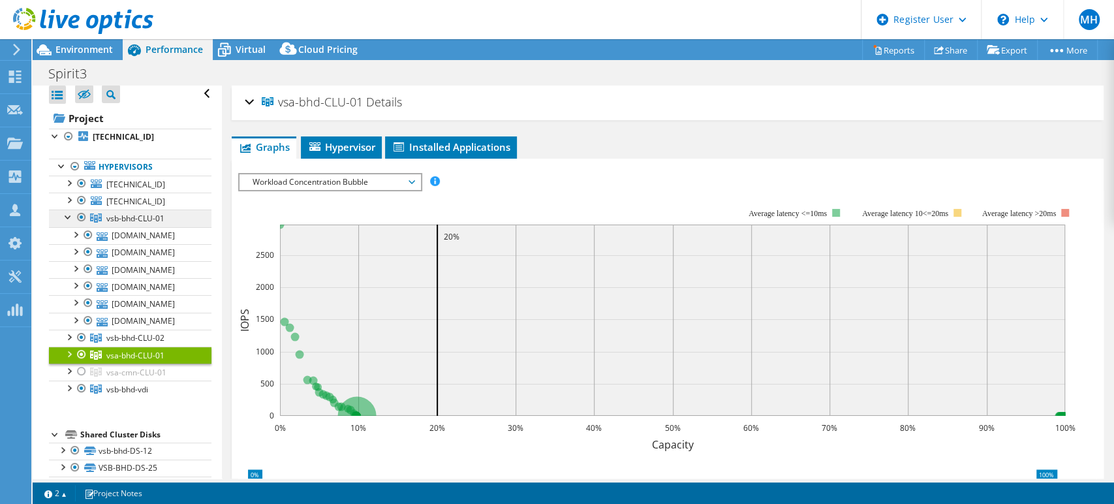
drag, startPoint x: 172, startPoint y: 218, endPoint x: 108, endPoint y: 218, distance: 64.6
click at [108, 218] on link "vsb-bhd-CLU-01" at bounding box center [130, 218] width 163 height 17
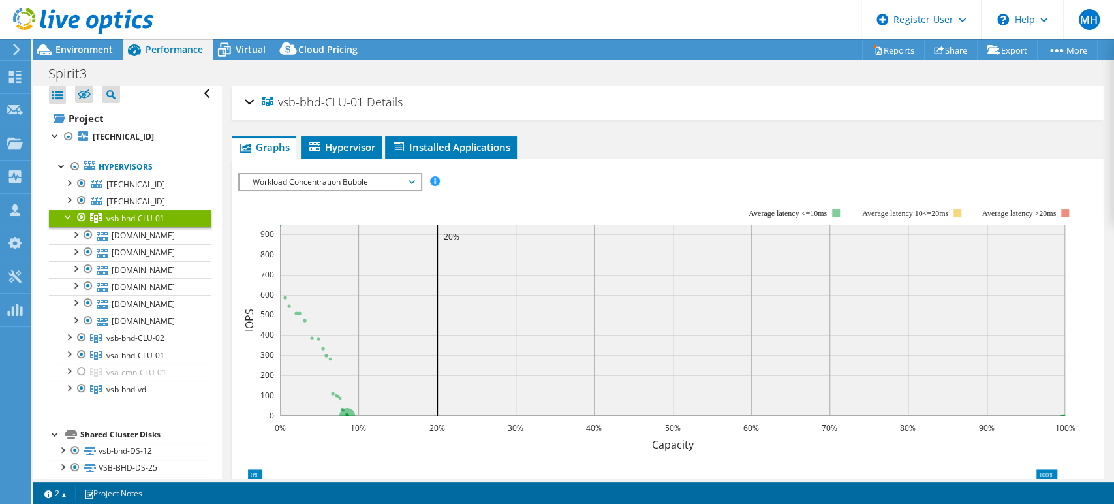
copy span "vsb-bhd-CLU-01"
click at [68, 215] on div at bounding box center [68, 216] width 13 height 13
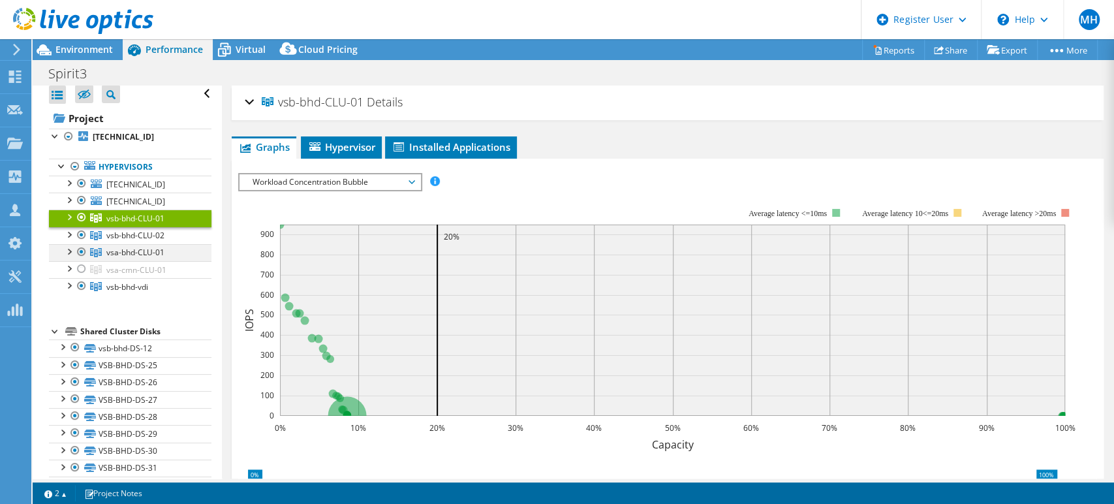
click at [69, 249] on div at bounding box center [68, 250] width 13 height 13
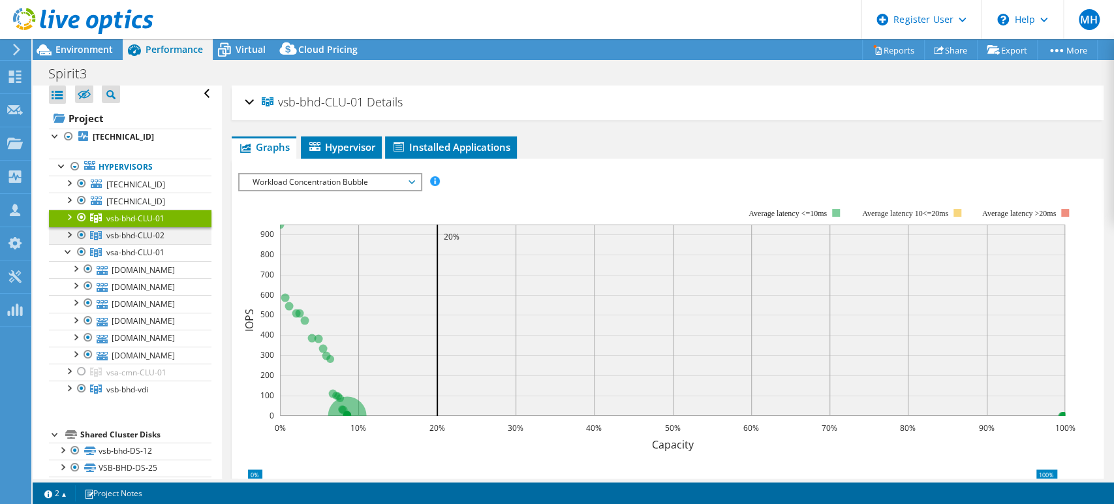
click at [81, 232] on div at bounding box center [81, 235] width 13 height 16
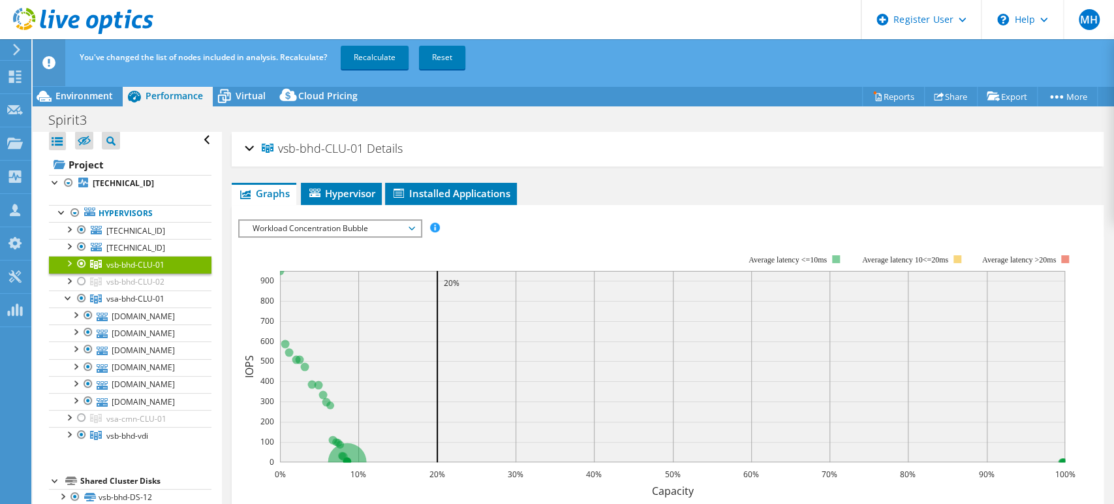
click at [82, 260] on div at bounding box center [81, 264] width 13 height 16
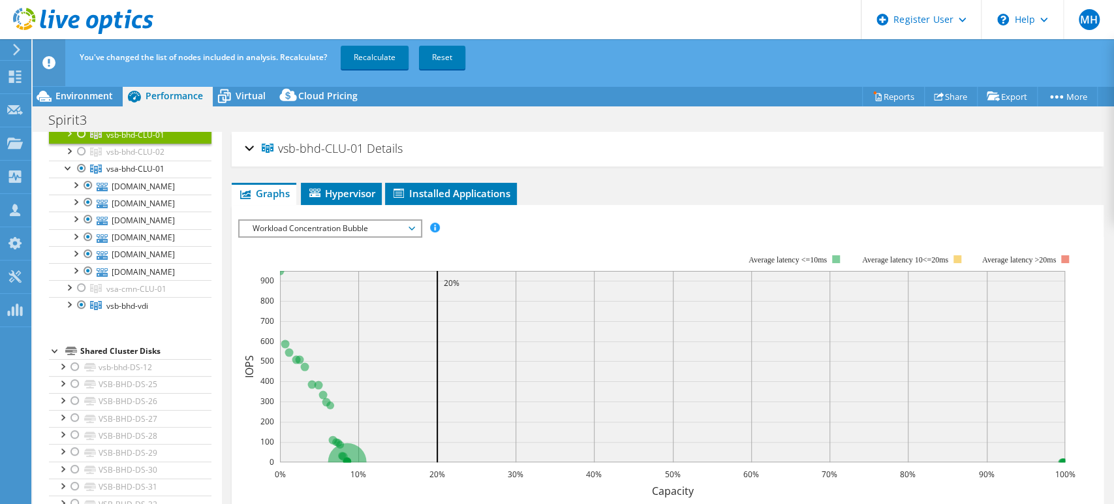
scroll to position [174, 0]
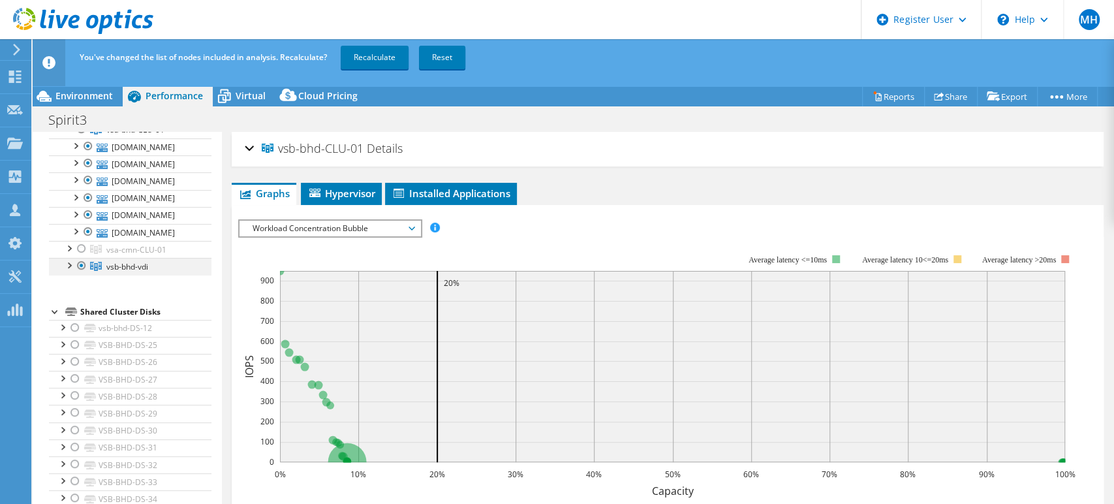
click at [77, 273] on div at bounding box center [81, 266] width 13 height 16
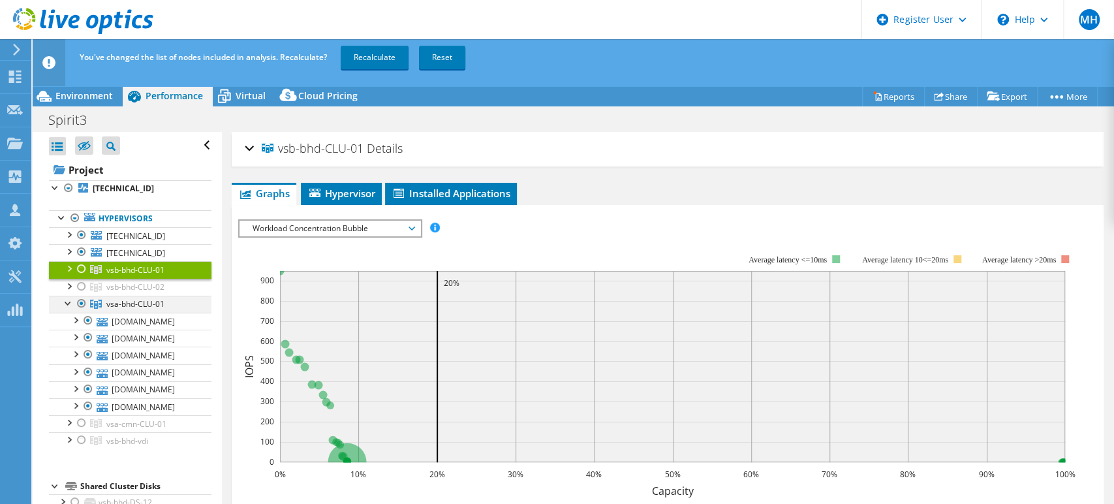
click at [67, 301] on div at bounding box center [68, 302] width 13 height 13
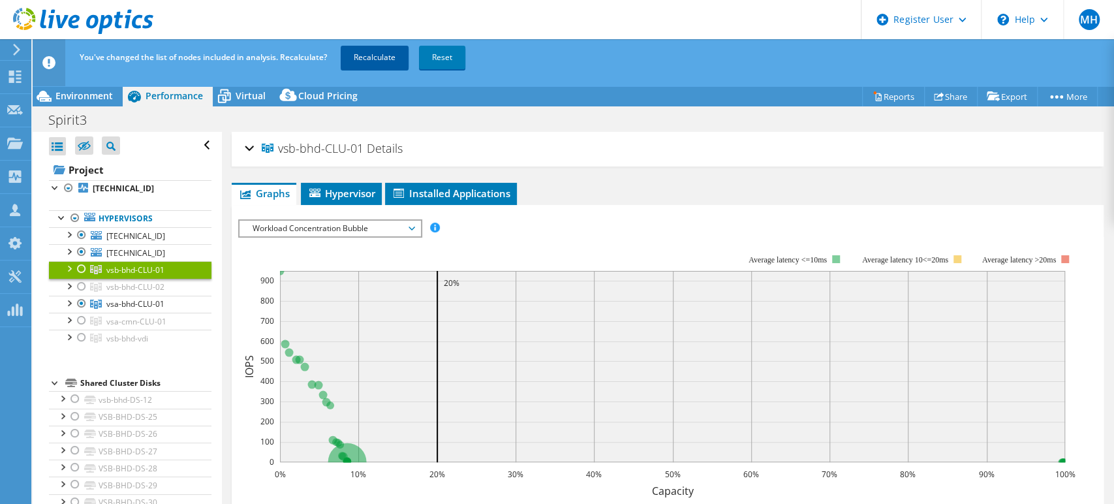
click at [366, 59] on link "Recalculate" at bounding box center [375, 57] width 68 height 23
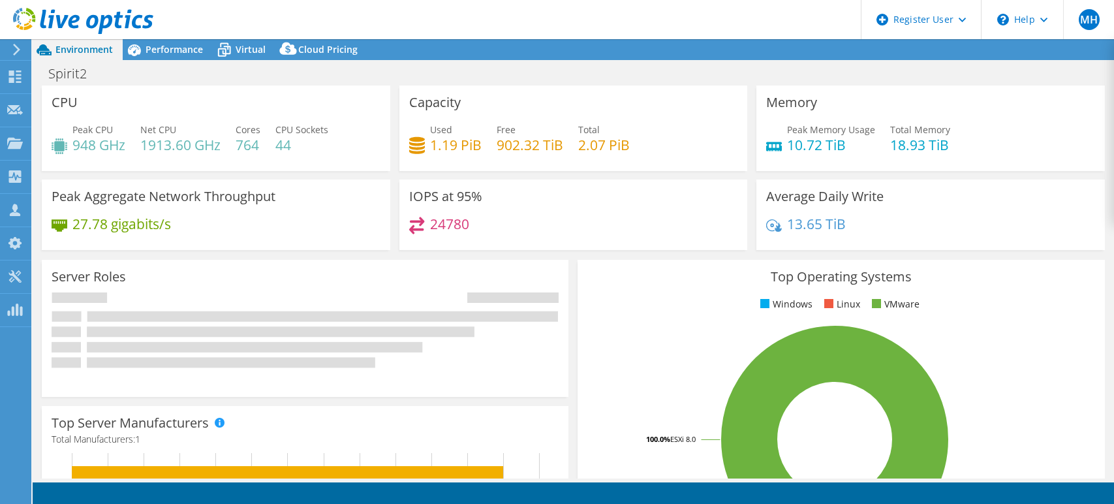
select select "USD"
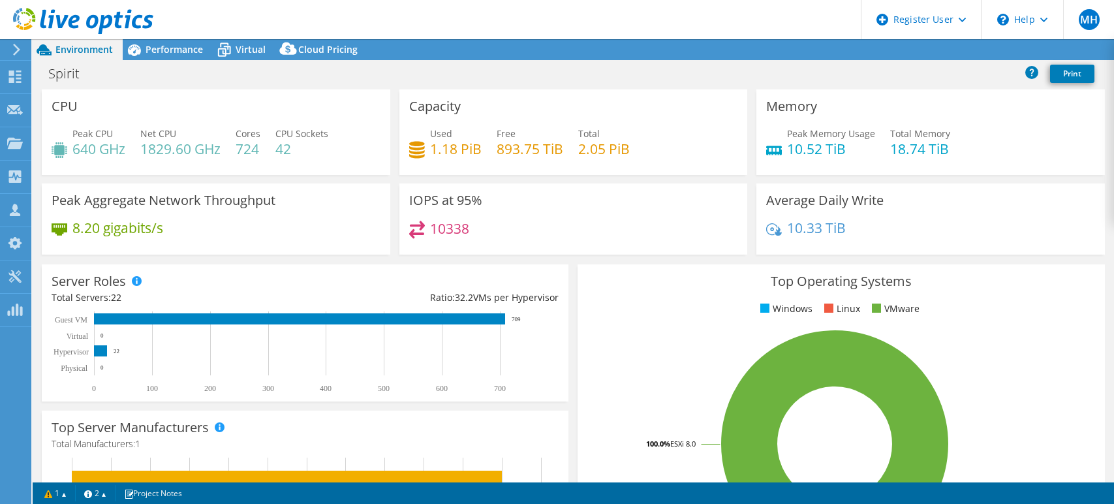
select select "EULondon"
select select "USD"
